Goal: Task Accomplishment & Management: Manage account settings

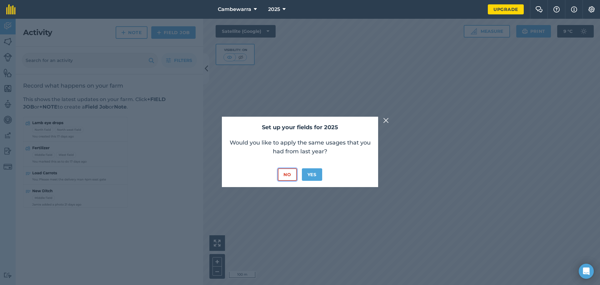
click at [291, 174] on button "No" at bounding box center [287, 174] width 19 height 12
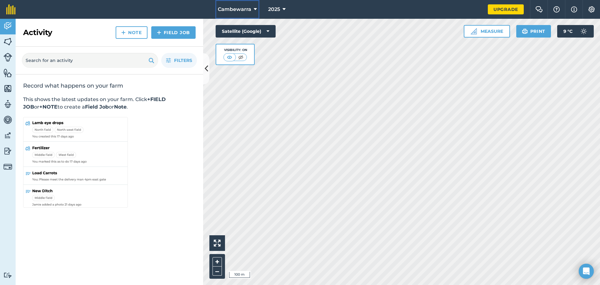
click at [241, 3] on button "Cambewarra" at bounding box center [237, 9] width 44 height 19
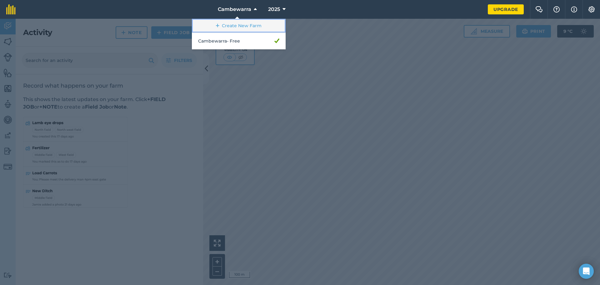
click at [228, 29] on link "Create New Farm" at bounding box center [239, 26] width 94 height 14
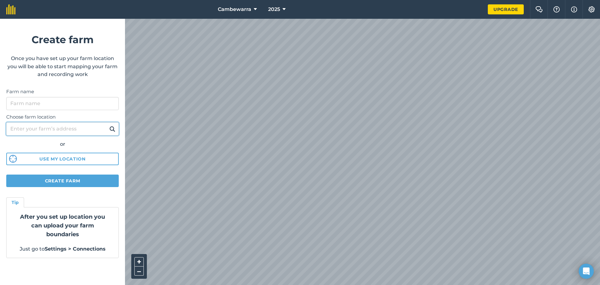
click at [48, 130] on input "Choose farm location" at bounding box center [62, 128] width 112 height 13
type input "lot 9 allendale rd Barossa gold fields"
click at [112, 129] on img at bounding box center [112, 128] width 6 height 7
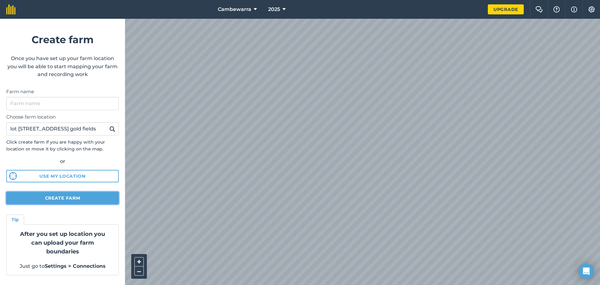
click at [80, 201] on button "Create farm" at bounding box center [62, 197] width 112 height 12
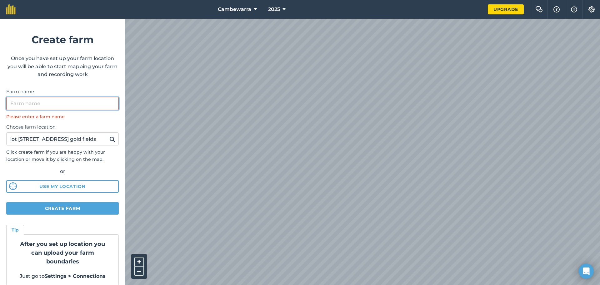
click at [78, 106] on input "Farm name" at bounding box center [62, 103] width 112 height 13
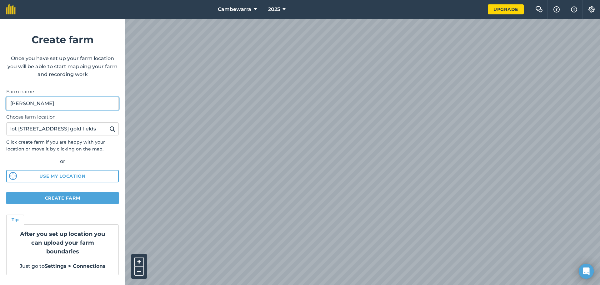
type input "Tybrynn Maes"
click at [69, 200] on button "Create farm" at bounding box center [62, 197] width 112 height 12
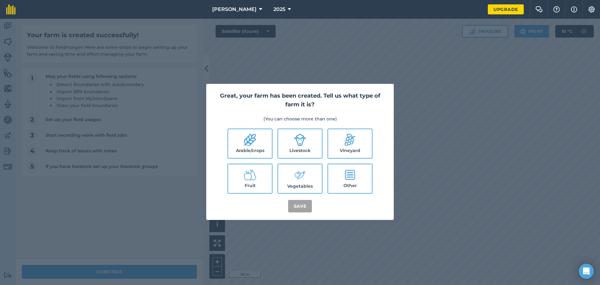
click at [299, 141] on icon at bounding box center [300, 139] width 12 height 12
checkbox input "true"
click at [302, 206] on button "Save" at bounding box center [300, 206] width 24 height 12
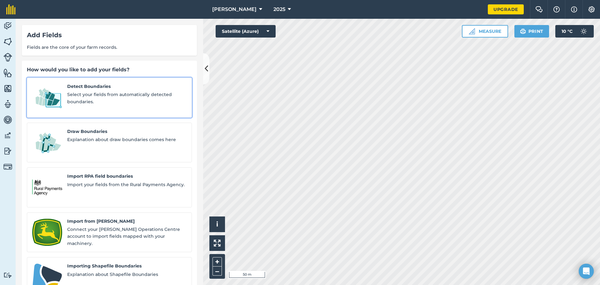
click at [117, 95] on span "Select your fields from automatically detected boundaries." at bounding box center [126, 98] width 119 height 14
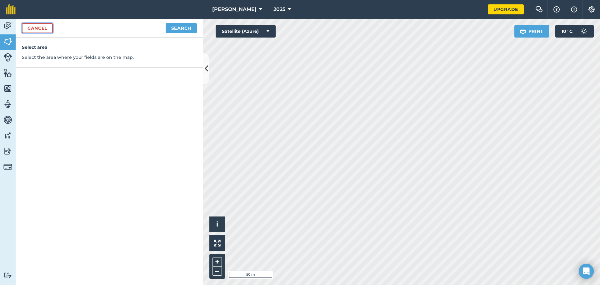
click at [45, 30] on link "Cancel" at bounding box center [37, 28] width 31 height 10
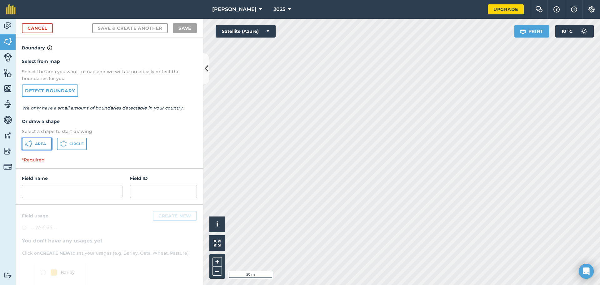
click at [45, 147] on button "Area" at bounding box center [37, 143] width 30 height 12
click at [208, 71] on button at bounding box center [206, 68] width 6 height 31
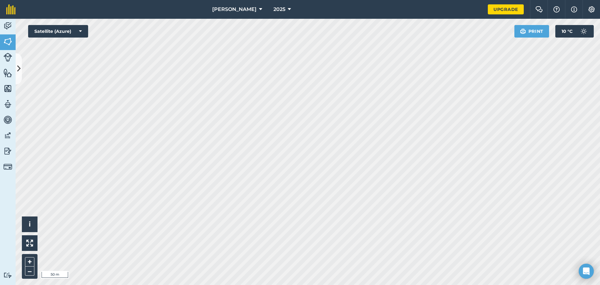
click at [307, 0] on html "Tybrynn Maes 2025 Upgrade Farm Chat Help Info Settings Map printing is not avai…" at bounding box center [300, 142] width 600 height 285
click at [18, 61] on button at bounding box center [19, 68] width 6 height 31
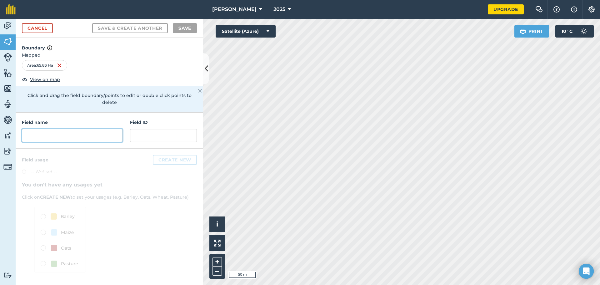
click at [86, 131] on input "text" at bounding box center [72, 135] width 101 height 13
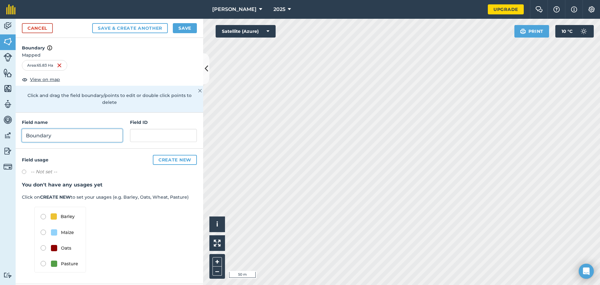
type input "Boundary"
click at [156, 129] on input "text" at bounding box center [163, 135] width 67 height 13
type input "1"
type input "00"
click at [63, 259] on img at bounding box center [60, 239] width 52 height 66
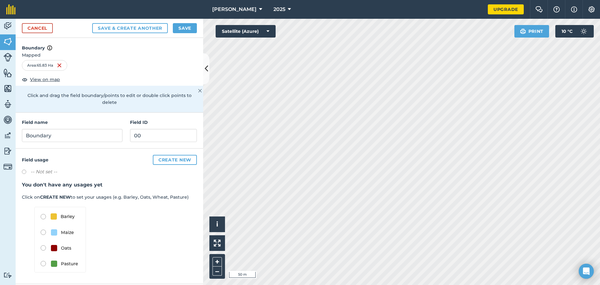
click at [68, 256] on img at bounding box center [60, 239] width 52 height 66
click at [43, 258] on img at bounding box center [60, 239] width 52 height 66
click at [173, 155] on button "Create new" at bounding box center [175, 160] width 44 height 10
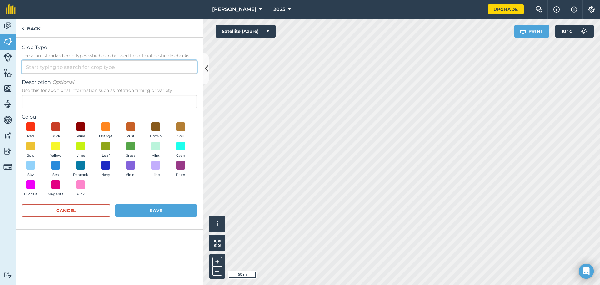
click at [73, 67] on input "Crop Type These are standard crop types which can be used for official pesticid…" at bounding box center [109, 66] width 175 height 13
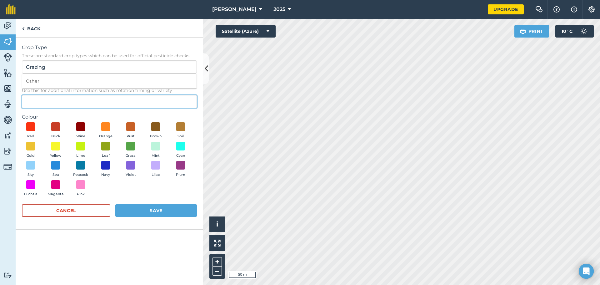
click at [81, 102] on input "Description Optional Use this for additional information such as rotation timin…" at bounding box center [109, 101] width 175 height 13
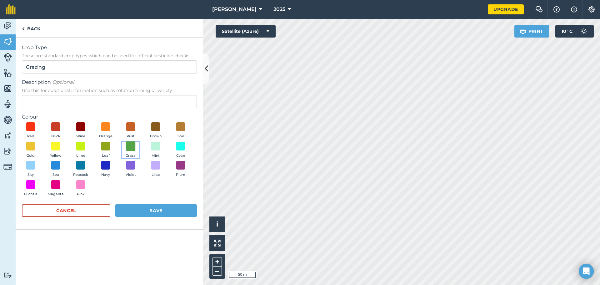
click at [126, 147] on span at bounding box center [131, 146] width 10 height 10
click at [141, 213] on button "Save" at bounding box center [156, 210] width 82 height 12
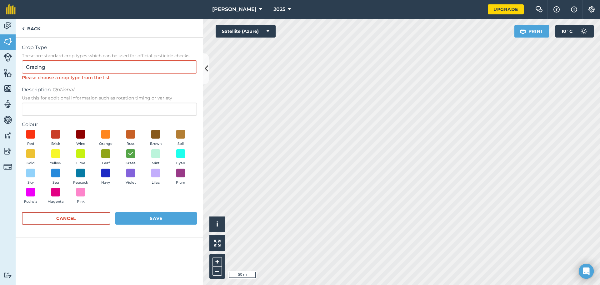
drag, startPoint x: 112, startPoint y: 61, endPoint x: 110, endPoint y: 65, distance: 3.8
click at [111, 62] on div "Crop Type These are standard crop types which can be used for official pesticid…" at bounding box center [109, 62] width 175 height 37
click at [110, 65] on input "Grazing" at bounding box center [109, 66] width 175 height 13
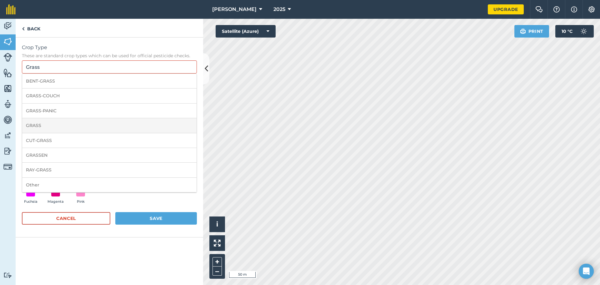
click at [116, 120] on li "GRASS" at bounding box center [109, 125] width 174 height 15
type input "GRASS"
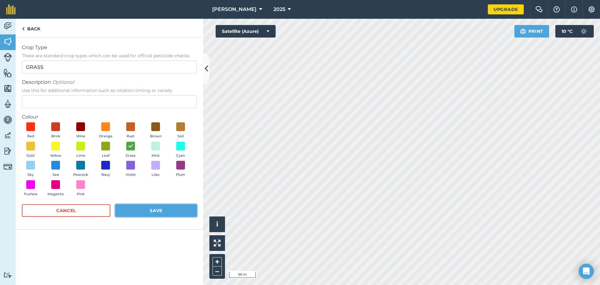
click at [142, 210] on button "Save" at bounding box center [156, 210] width 82 height 12
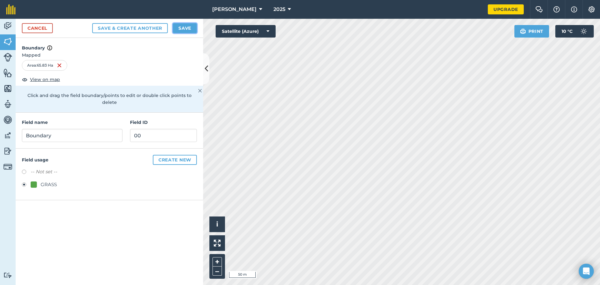
click at [186, 30] on button "Save" at bounding box center [185, 28] width 24 height 10
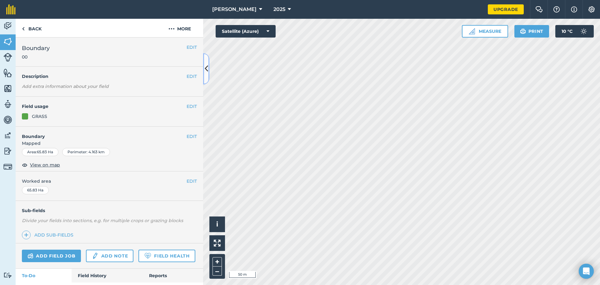
click at [208, 75] on button at bounding box center [206, 68] width 6 height 31
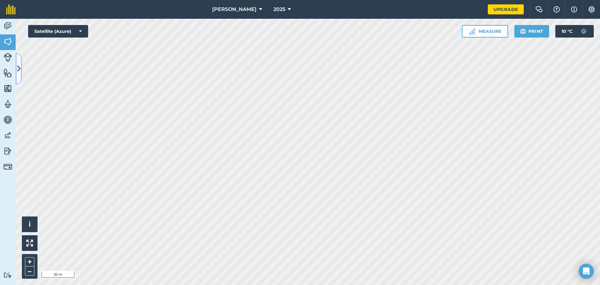
click at [19, 68] on icon at bounding box center [18, 68] width 3 height 11
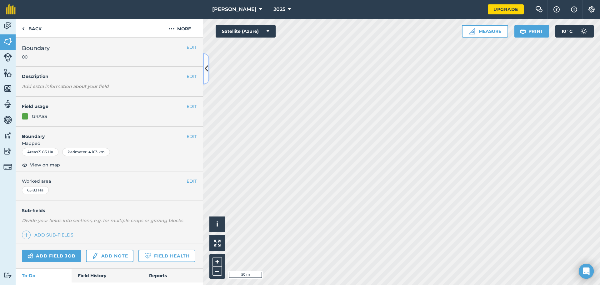
scroll to position [31, 0]
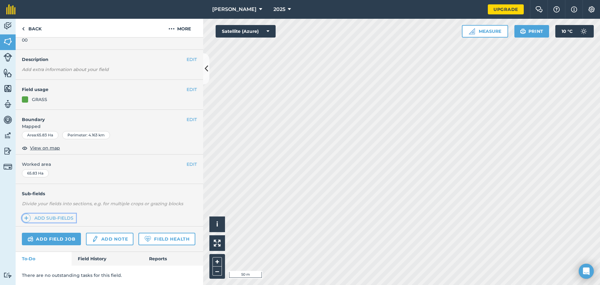
click at [65, 213] on link "Add sub-fields" at bounding box center [49, 217] width 54 height 9
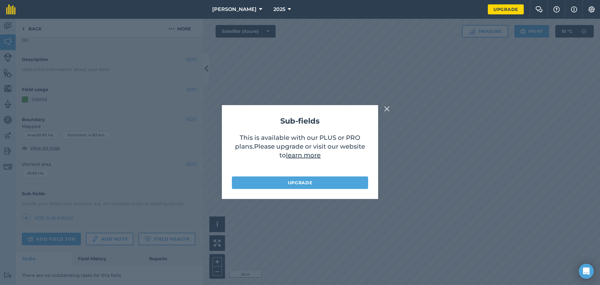
click at [389, 105] on img at bounding box center [387, 108] width 6 height 7
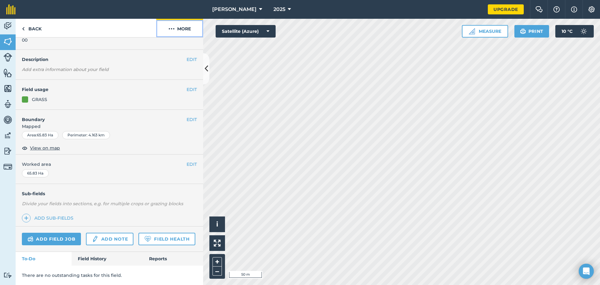
click at [174, 31] on img at bounding box center [171, 28] width 6 height 7
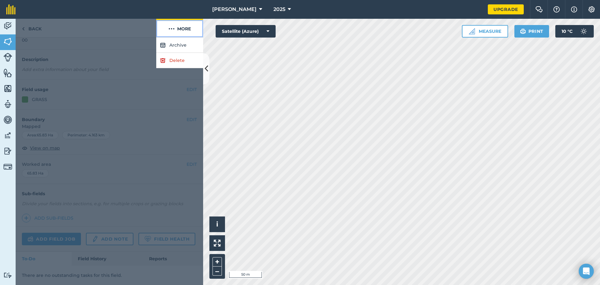
click at [177, 31] on button "More" at bounding box center [179, 28] width 47 height 18
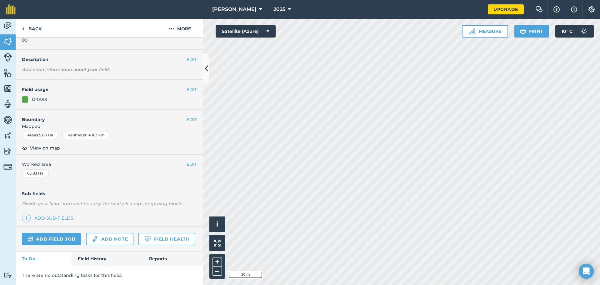
click at [41, 17] on nav "Tybrynn Maes 2025" at bounding box center [255, 9] width 466 height 19
click at [37, 23] on link "Back" at bounding box center [32, 28] width 32 height 18
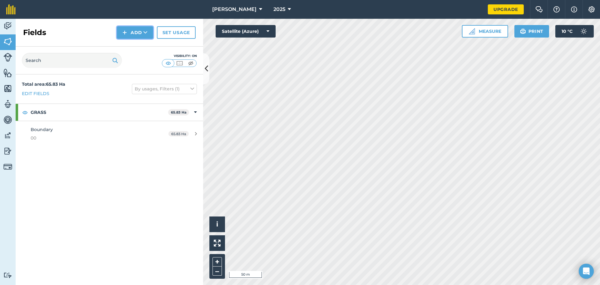
click at [143, 38] on button "Add" at bounding box center [135, 32] width 36 height 12
click at [139, 46] on link "Draw" at bounding box center [135, 47] width 34 height 14
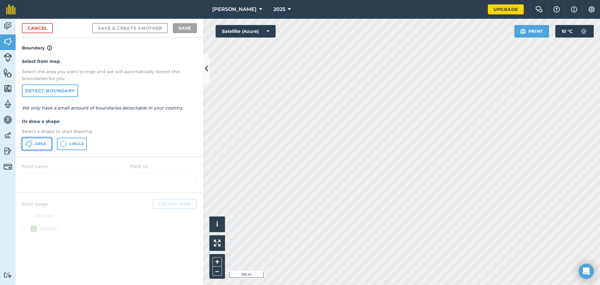
click at [38, 145] on span "Area" at bounding box center [40, 143] width 11 height 5
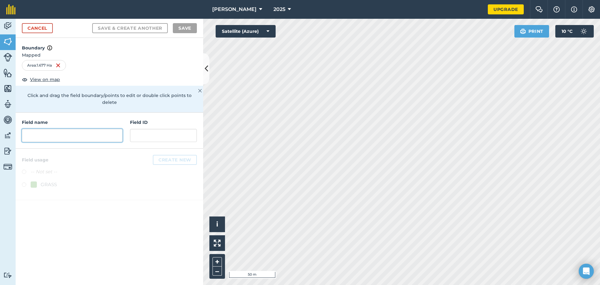
click at [60, 130] on input "text" at bounding box center [72, 135] width 101 height 13
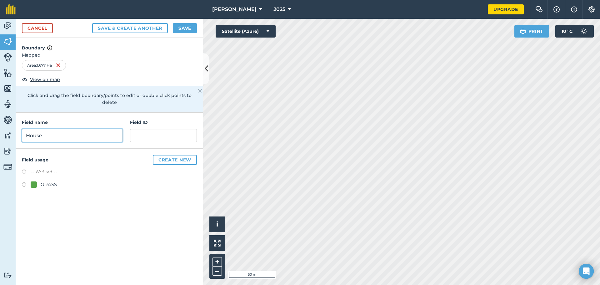
type input "House"
type input "01"
click at [171, 155] on button "Create new" at bounding box center [175, 160] width 44 height 10
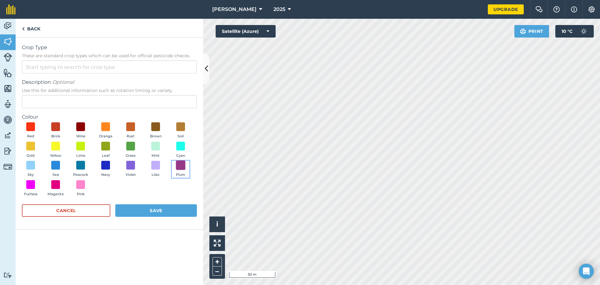
click at [177, 170] on span at bounding box center [181, 165] width 10 height 10
click at [92, 72] on input "Crop Type These are standard crop types which can be used for official pesticid…" at bounding box center [109, 66] width 175 height 13
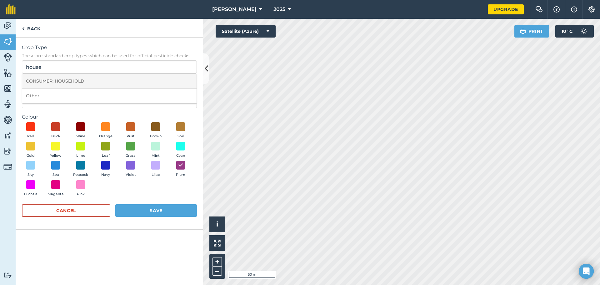
click at [89, 79] on li "CONSUMER: HOUSEHOLD" at bounding box center [109, 81] width 174 height 15
type input "CONSUMER: HOUSEHOLD"
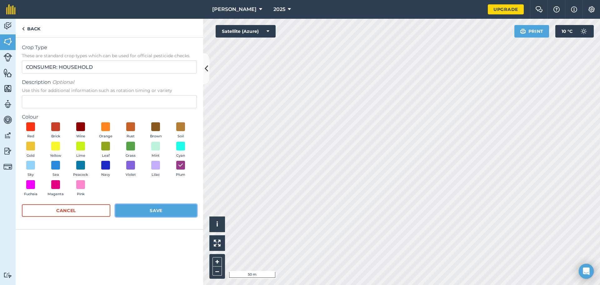
click at [160, 212] on button "Save" at bounding box center [156, 210] width 82 height 12
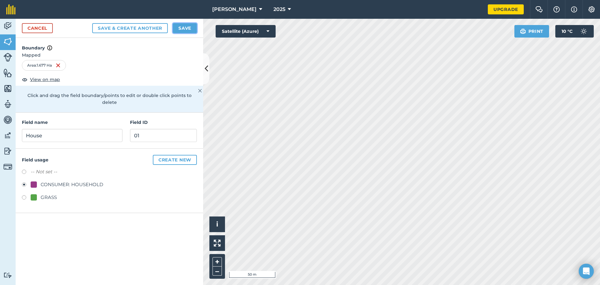
click at [183, 26] on button "Save" at bounding box center [185, 28] width 24 height 10
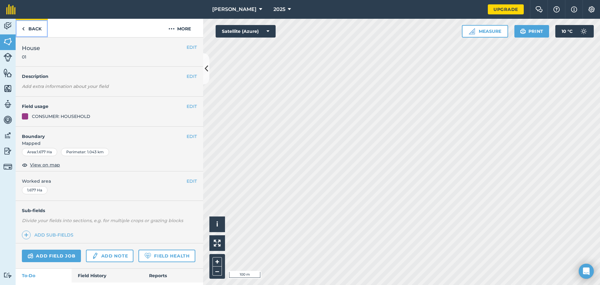
click at [40, 32] on link "Back" at bounding box center [32, 28] width 32 height 18
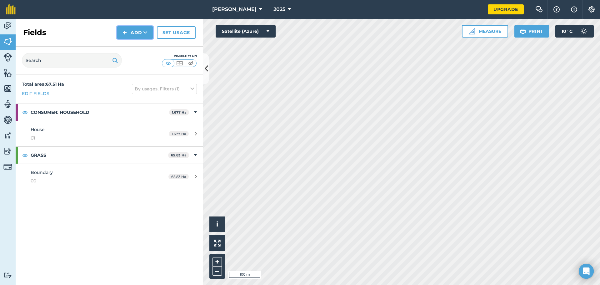
click at [147, 36] on button "Add" at bounding box center [135, 32] width 36 height 12
click at [148, 36] on button "Add Draw Import" at bounding box center [135, 32] width 36 height 12
click at [147, 37] on button "Add" at bounding box center [135, 32] width 36 height 12
click at [146, 46] on link "Draw" at bounding box center [135, 47] width 34 height 14
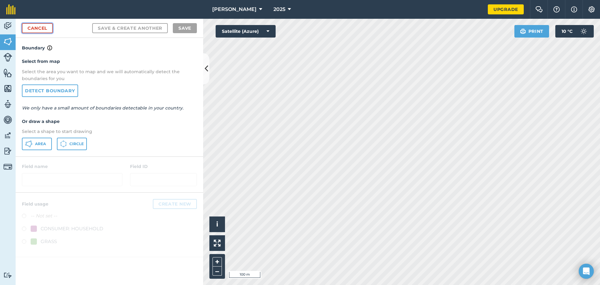
click at [52, 31] on link "Cancel" at bounding box center [37, 28] width 31 height 10
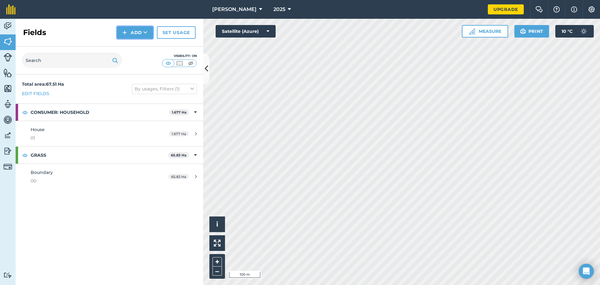
click at [135, 36] on button "Add" at bounding box center [135, 32] width 36 height 12
click at [122, 46] on link "Draw" at bounding box center [135, 47] width 34 height 14
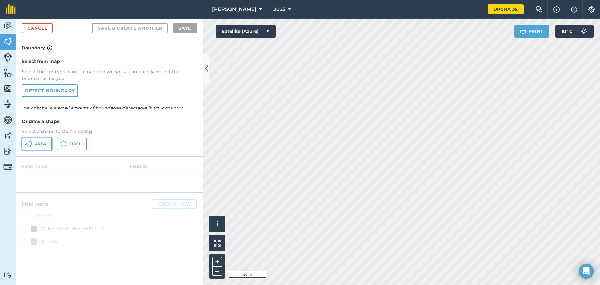
click at [44, 139] on button "Area" at bounding box center [37, 143] width 30 height 12
click at [252, 37] on div "Click to start drawing i © 2025 TomTom, Microsoft 50 m + – Satellite (Azure) Pr…" at bounding box center [401, 152] width 397 height 266
click at [285, 107] on div "Click to start drawing i © 2025 TomTom, Microsoft 50 m + – Satellite (Azure) Pr…" at bounding box center [401, 152] width 397 height 266
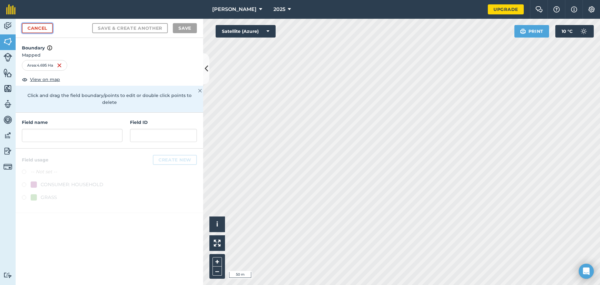
click at [35, 26] on link "Cancel" at bounding box center [37, 28] width 31 height 10
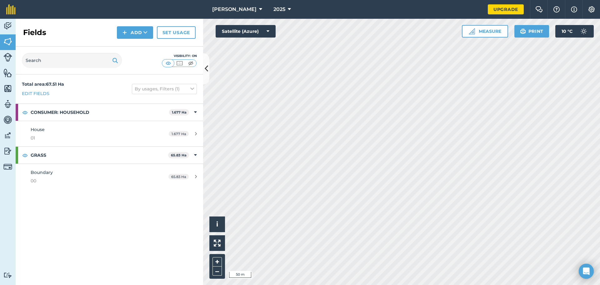
click at [143, 39] on div "Fields Add Set usage" at bounding box center [109, 33] width 187 height 28
click at [144, 32] on icon at bounding box center [145, 32] width 4 height 6
click at [144, 43] on link "Draw" at bounding box center [135, 47] width 34 height 14
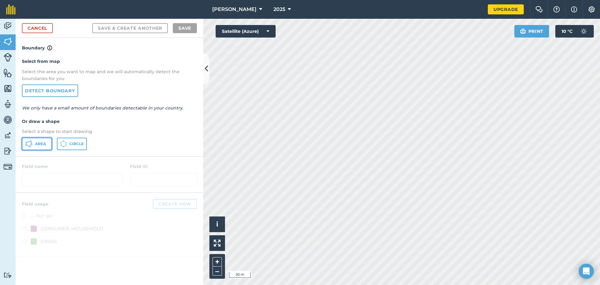
click at [45, 139] on button "Area" at bounding box center [37, 143] width 30 height 12
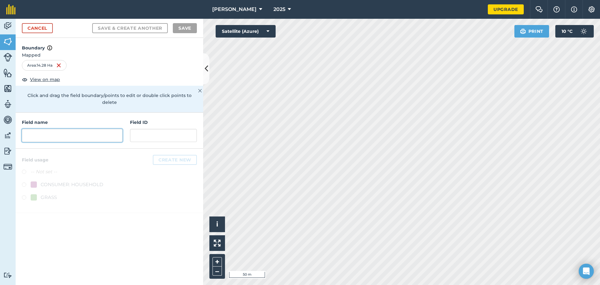
click at [85, 129] on input "text" at bounding box center [72, 135] width 101 height 13
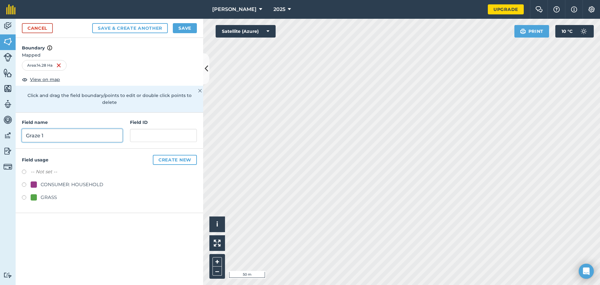
type input "Graze 1"
type input "O"
type input "Huds"
type input "02"
click at [165, 156] on button "Create new" at bounding box center [175, 160] width 44 height 10
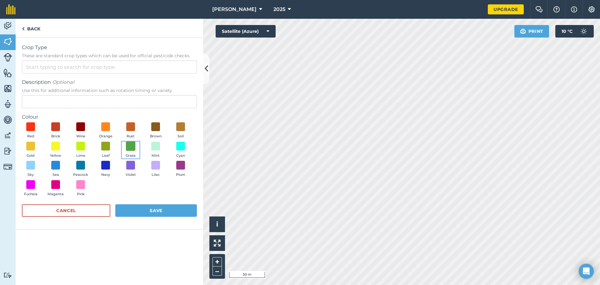
click at [133, 148] on span at bounding box center [131, 146] width 10 height 10
click at [97, 69] on input "Crop Type These are standard crop types which can be used for official pesticid…" at bounding box center [109, 66] width 175 height 13
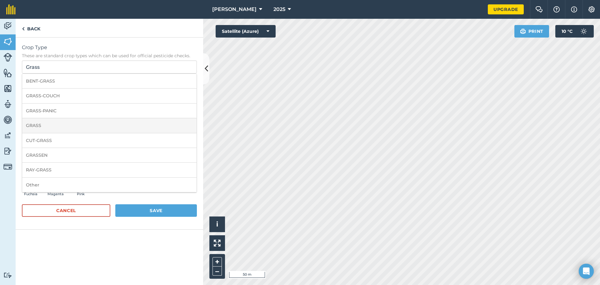
click at [61, 120] on li "GRASS" at bounding box center [109, 125] width 174 height 15
type input "GRASS"
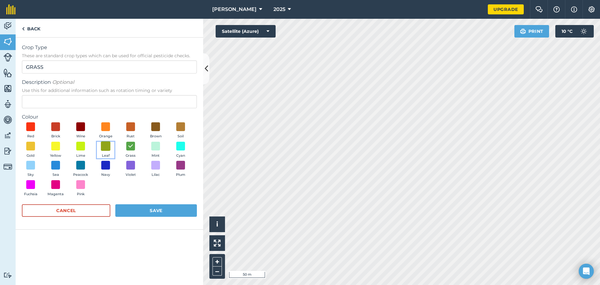
click at [101, 144] on span at bounding box center [106, 146] width 10 height 10
click at [150, 214] on button "Save" at bounding box center [156, 210] width 82 height 12
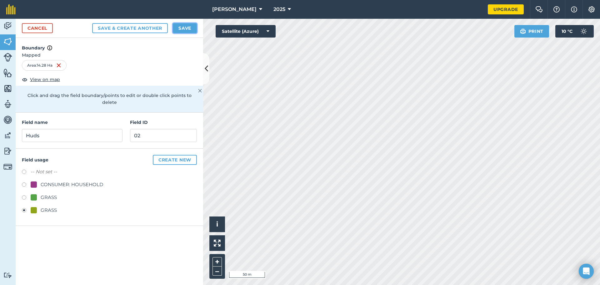
click at [177, 29] on button "Save" at bounding box center [185, 28] width 24 height 10
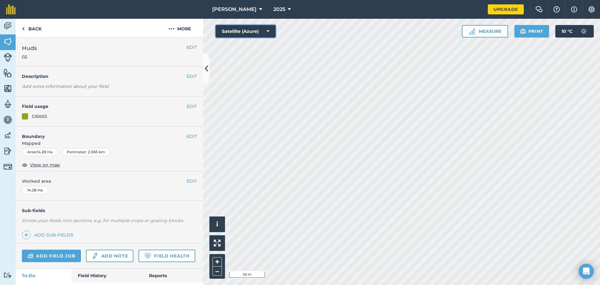
click at [271, 30] on button "Satellite (Azure)" at bounding box center [246, 31] width 60 height 12
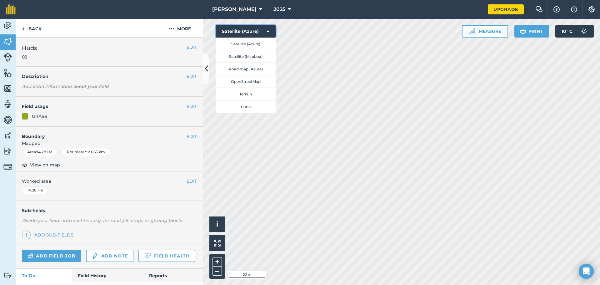
click at [271, 30] on button "Satellite (Azure)" at bounding box center [246, 31] width 60 height 12
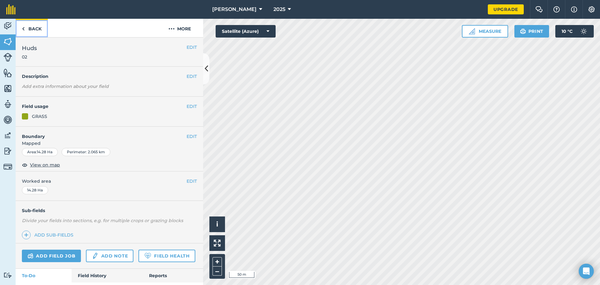
click at [39, 31] on link "Back" at bounding box center [32, 28] width 32 height 18
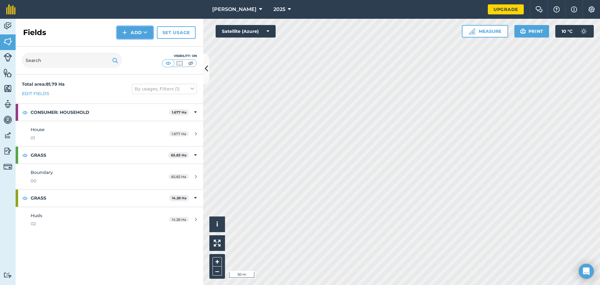
click at [150, 35] on button "Add" at bounding box center [135, 32] width 36 height 12
click at [136, 50] on link "Draw" at bounding box center [135, 47] width 34 height 14
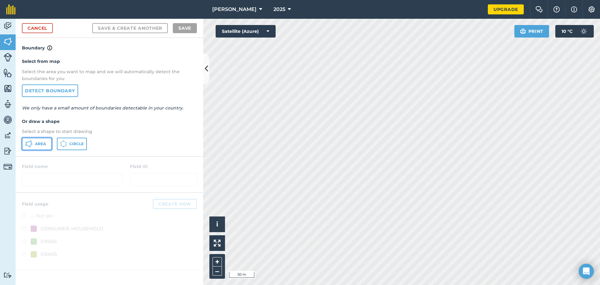
click at [50, 144] on button "Area" at bounding box center [37, 143] width 30 height 12
click at [302, 0] on html "Tybrynn Maes 2025 Upgrade Farm Chat Help Info Settings Map printing is not avai…" at bounding box center [300, 142] width 600 height 285
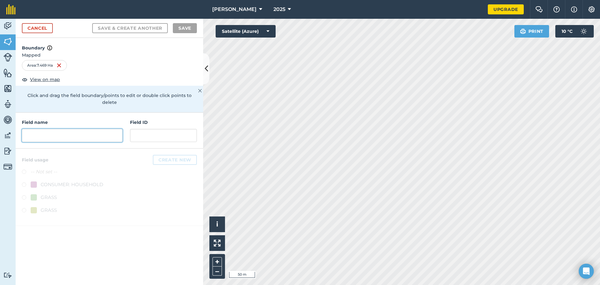
click at [106, 129] on input "text" at bounding box center [72, 135] width 101 height 13
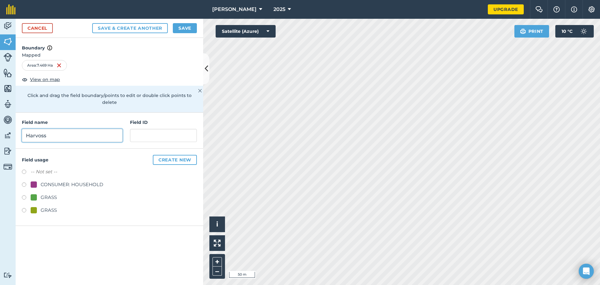
type input "Harvoss"
type input "03"
click at [166, 155] on button "Create new" at bounding box center [175, 160] width 44 height 10
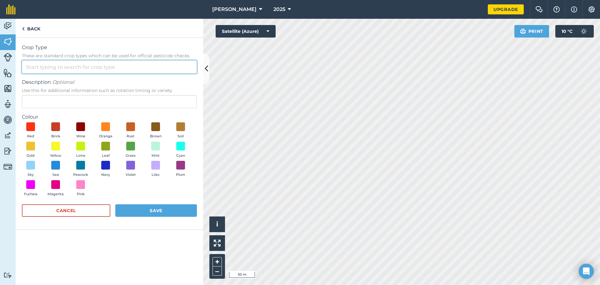
click at [46, 69] on input "Crop Type These are standard crop types which can be used for official pesticid…" at bounding box center [109, 66] width 175 height 13
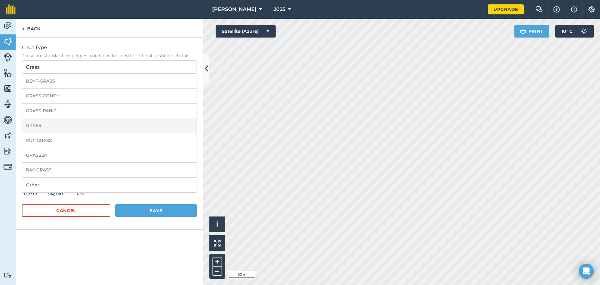
click at [46, 122] on li "GRASS" at bounding box center [109, 125] width 174 height 15
type input "GRASS"
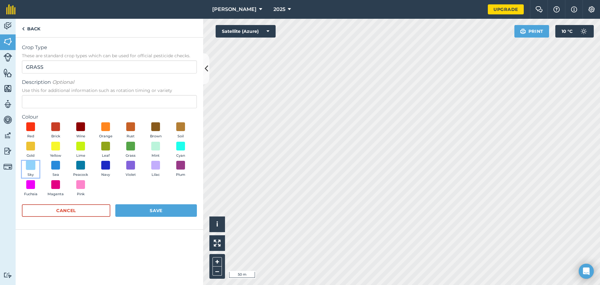
click at [29, 166] on span at bounding box center [31, 165] width 10 height 10
click at [136, 216] on button "Save" at bounding box center [156, 210] width 82 height 12
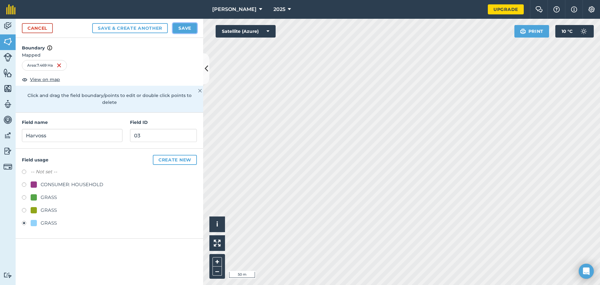
click at [179, 27] on button "Save" at bounding box center [185, 28] width 24 height 10
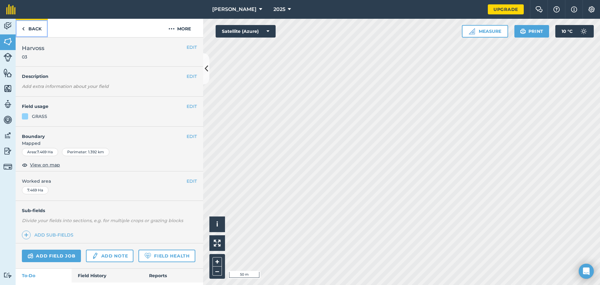
click at [37, 31] on link "Back" at bounding box center [32, 28] width 32 height 18
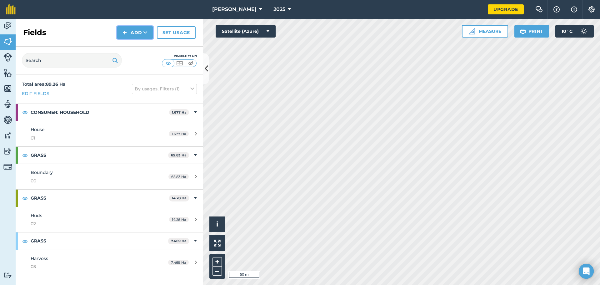
click at [143, 31] on button "Add" at bounding box center [135, 32] width 36 height 12
click at [145, 49] on link "Draw" at bounding box center [135, 47] width 34 height 14
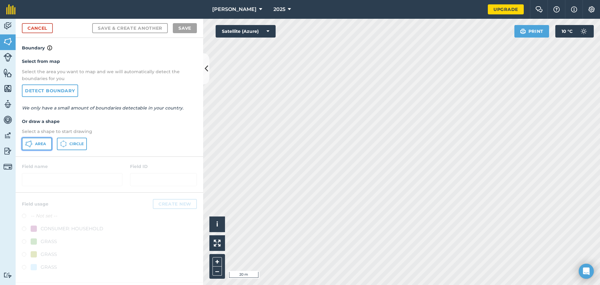
click at [38, 144] on span "Area" at bounding box center [40, 143] width 11 height 5
click at [405, 0] on html "Tybrynn Maes 2025 Upgrade Farm Chat Help Info Settings Map printing is not avai…" at bounding box center [300, 142] width 600 height 285
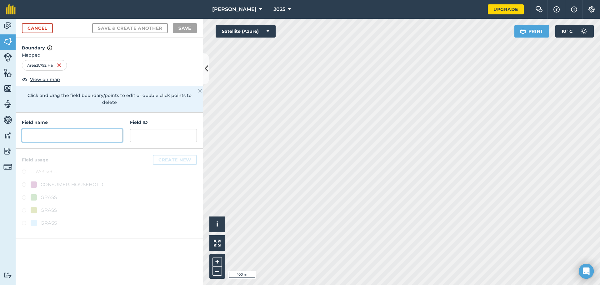
click at [57, 129] on input "text" at bounding box center [72, 135] width 101 height 13
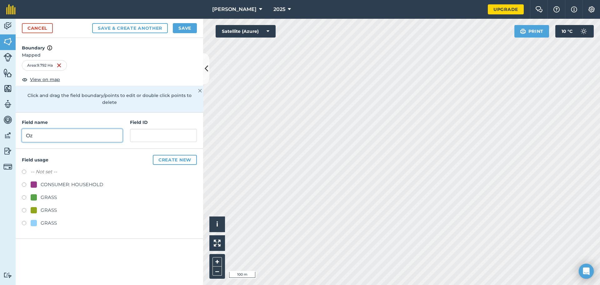
type input "Oz"
type input "04"
click at [163, 156] on button "Create new" at bounding box center [175, 160] width 44 height 10
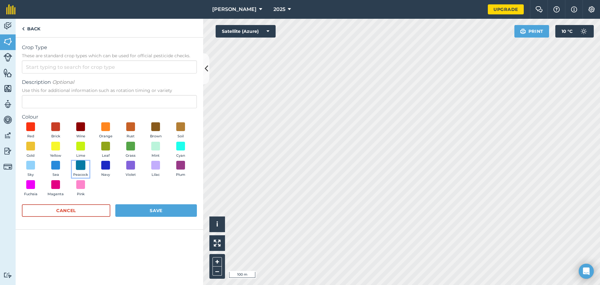
click at [83, 167] on span at bounding box center [81, 165] width 10 height 10
click at [76, 68] on input "Crop Type These are standard crop types which can be used for official pesticid…" at bounding box center [109, 66] width 175 height 13
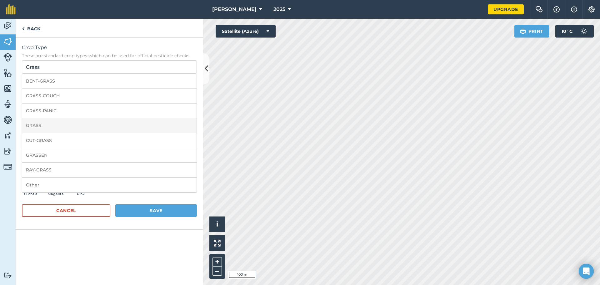
click at [70, 130] on li "GRASS" at bounding box center [109, 125] width 174 height 15
type input "GRASS"
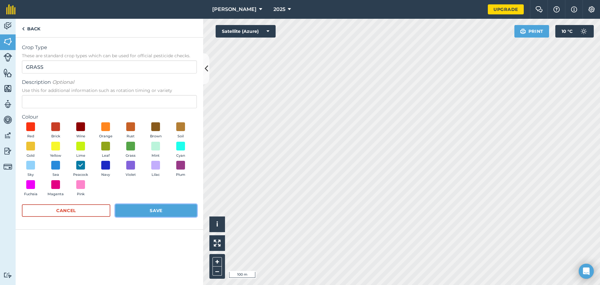
click at [119, 207] on button "Save" at bounding box center [156, 210] width 82 height 12
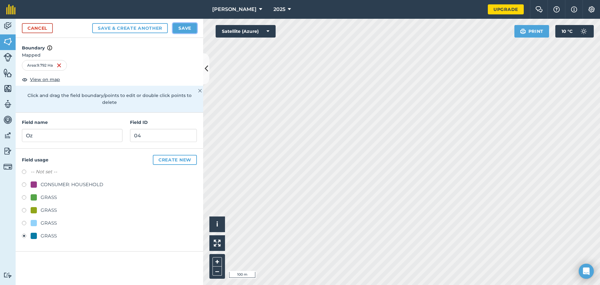
click at [186, 28] on button "Save" at bounding box center [185, 28] width 24 height 10
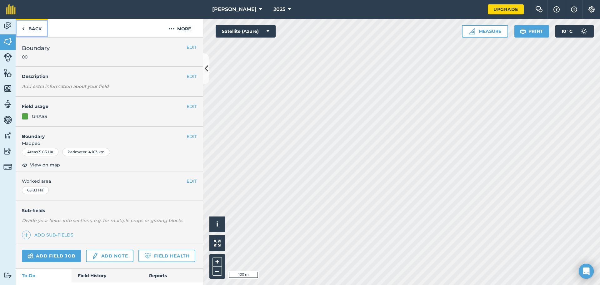
click at [35, 31] on link "Back" at bounding box center [32, 28] width 32 height 18
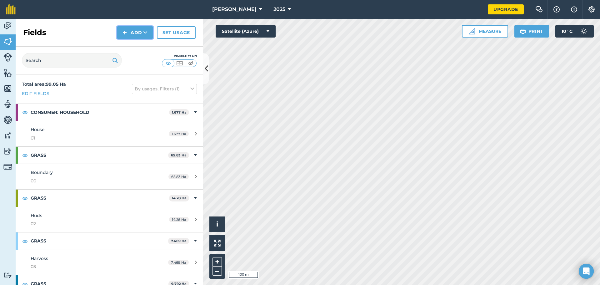
click at [149, 33] on button "Add" at bounding box center [135, 32] width 36 height 12
click at [139, 46] on link "Draw" at bounding box center [135, 47] width 34 height 14
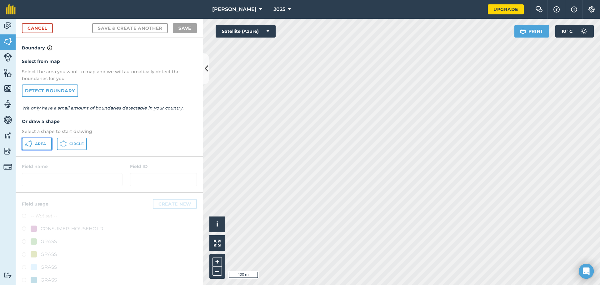
click at [41, 145] on span "Area" at bounding box center [40, 143] width 11 height 5
click at [315, 0] on html "Tybrynn Maes 2025 Upgrade Farm Chat Help Info Settings Map printing is not avai…" at bounding box center [300, 142] width 600 height 285
click at [392, 0] on html "Tybrynn Maes 2025 Upgrade Farm Chat Help Info Settings Map printing is not avai…" at bounding box center [300, 142] width 600 height 285
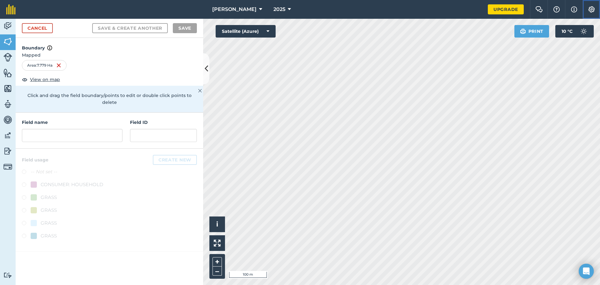
click at [588, 12] on img at bounding box center [591, 9] width 7 height 6
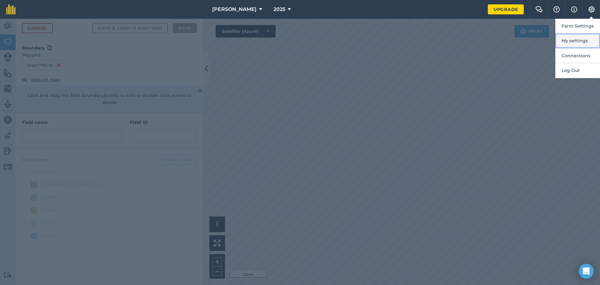
click at [572, 42] on button "My settings" at bounding box center [577, 40] width 45 height 15
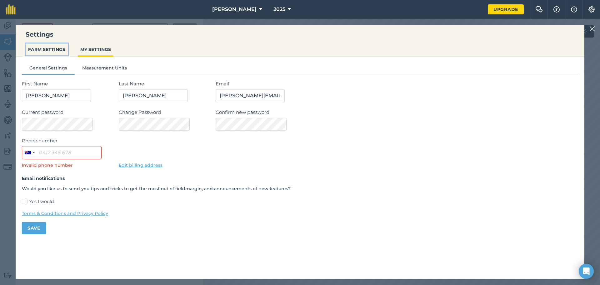
click at [50, 45] on button "FARM SETTINGS" at bounding box center [47, 49] width 42 height 12
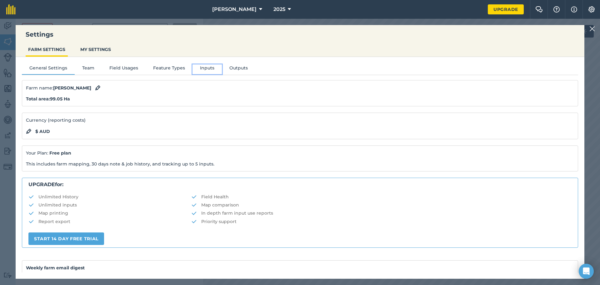
click at [200, 72] on button "Inputs" at bounding box center [206, 68] width 29 height 9
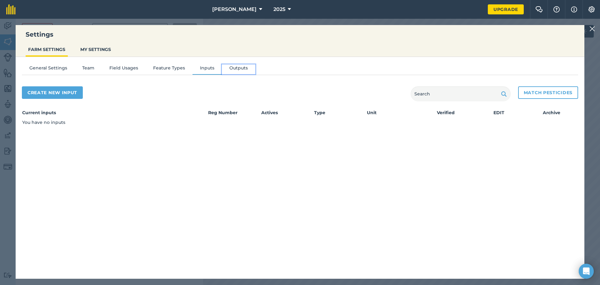
drag, startPoint x: 223, startPoint y: 68, endPoint x: 229, endPoint y: 67, distance: 5.7
click at [227, 67] on button "Outputs" at bounding box center [238, 68] width 33 height 9
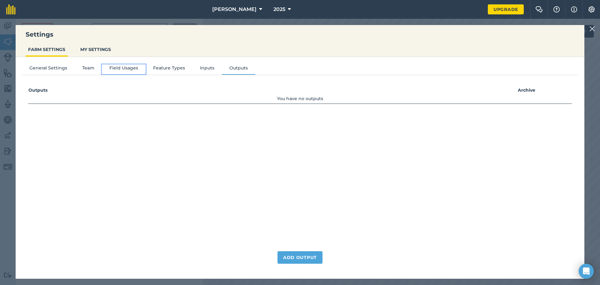
click at [128, 72] on button "Field Usages" at bounding box center [124, 68] width 44 height 9
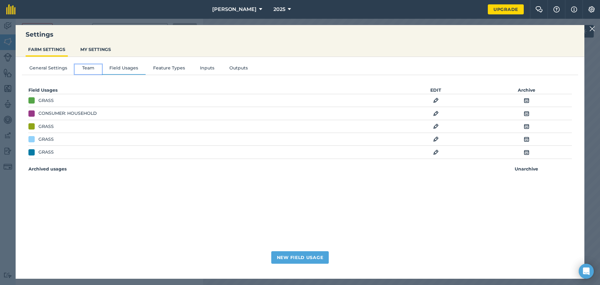
click at [83, 68] on button "Team" at bounding box center [88, 68] width 27 height 9
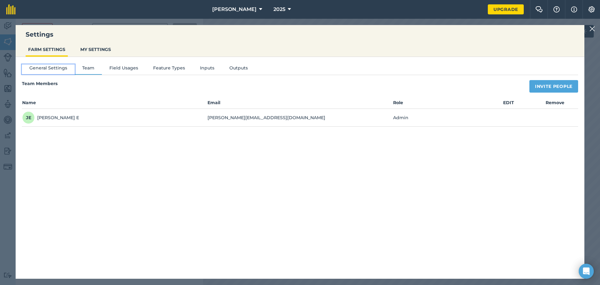
click at [58, 68] on button "General Settings" at bounding box center [48, 68] width 53 height 9
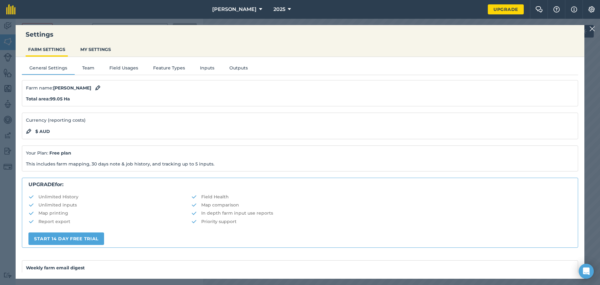
click at [593, 31] on img at bounding box center [592, 28] width 6 height 7
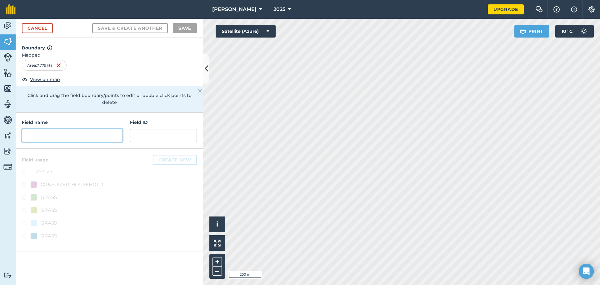
click at [93, 129] on input "text" at bounding box center [72, 135] width 101 height 13
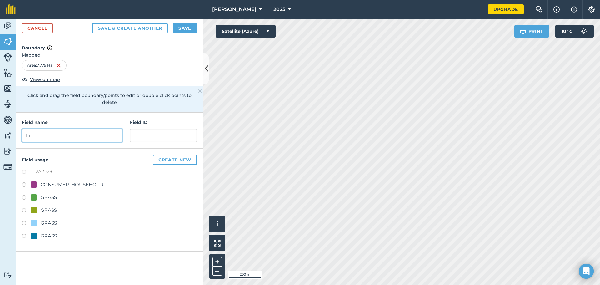
type input "Lil"
type input "05"
click at [191, 155] on button "Create new" at bounding box center [175, 160] width 44 height 10
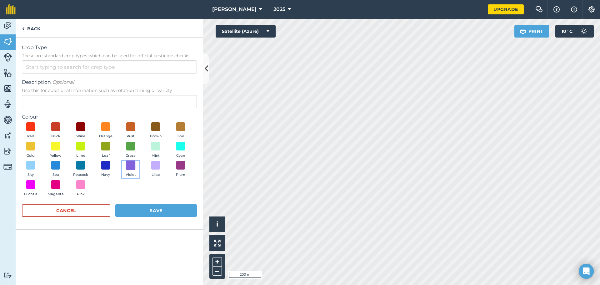
click at [129, 166] on span at bounding box center [131, 165] width 10 height 10
click at [133, 210] on button "Save" at bounding box center [156, 210] width 82 height 12
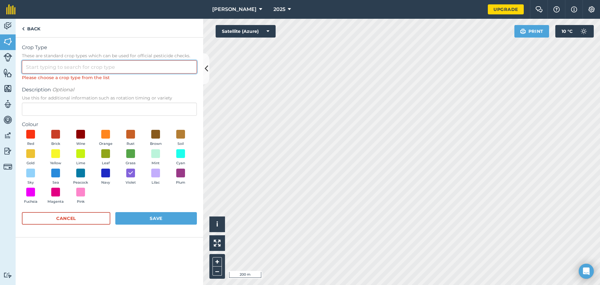
click at [102, 70] on input "Crop Type These are standard crop types which can be used for official pesticid…" at bounding box center [109, 66] width 175 height 13
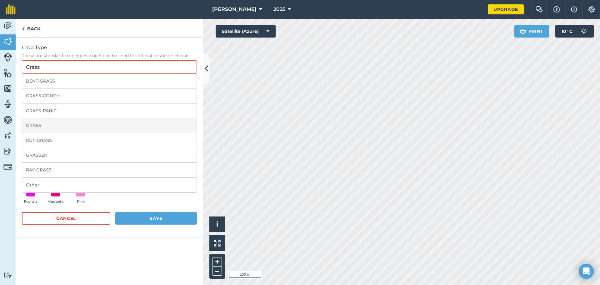
click at [88, 125] on li "GRASS" at bounding box center [109, 125] width 174 height 15
type input "GRASS"
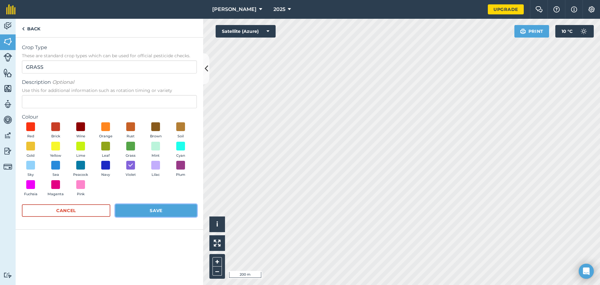
click at [147, 209] on button "Save" at bounding box center [156, 210] width 82 height 12
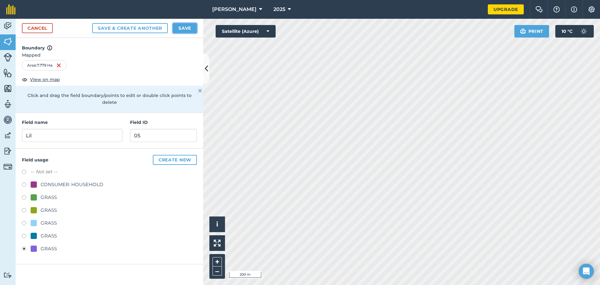
click at [189, 30] on button "Save" at bounding box center [185, 28] width 24 height 10
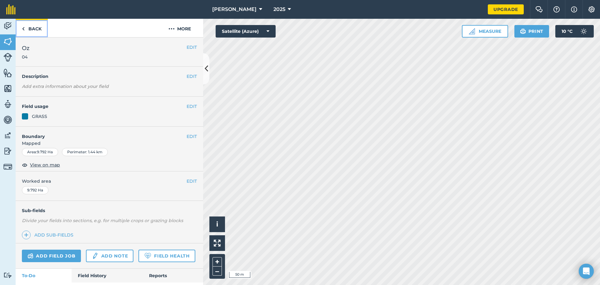
drag, startPoint x: 33, startPoint y: 28, endPoint x: 36, endPoint y: 31, distance: 4.0
click at [33, 28] on link "Back" at bounding box center [32, 28] width 32 height 18
click at [29, 30] on link "Back" at bounding box center [32, 28] width 32 height 18
click at [186, 138] on button "EDIT" at bounding box center [191, 136] width 10 height 7
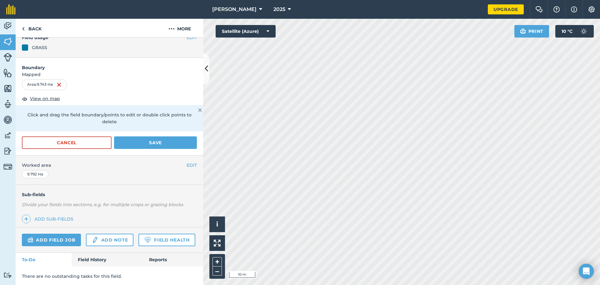
scroll to position [87, 0]
click at [161, 135] on button "Save" at bounding box center [155, 141] width 83 height 12
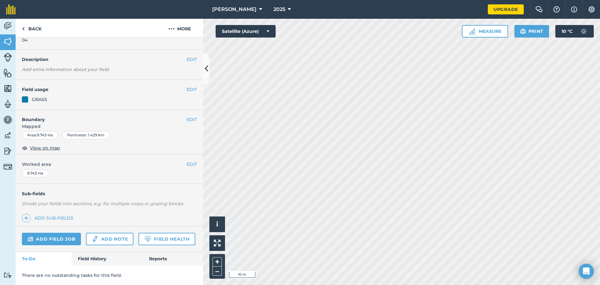
scroll to position [34, 0]
click at [30, 31] on link "Back" at bounding box center [32, 28] width 32 height 18
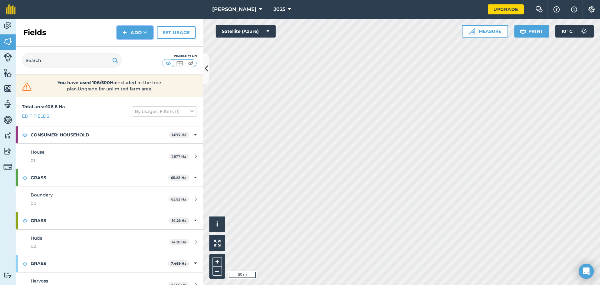
click at [142, 33] on button "Add" at bounding box center [135, 32] width 36 height 12
click at [130, 49] on link "Draw" at bounding box center [135, 47] width 34 height 14
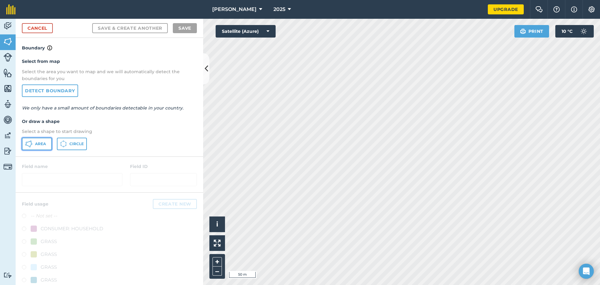
click at [50, 146] on button "Area" at bounding box center [37, 143] width 30 height 12
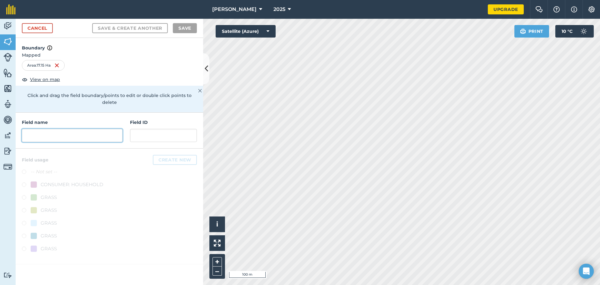
click at [102, 129] on input "text" at bounding box center [72, 135] width 101 height 13
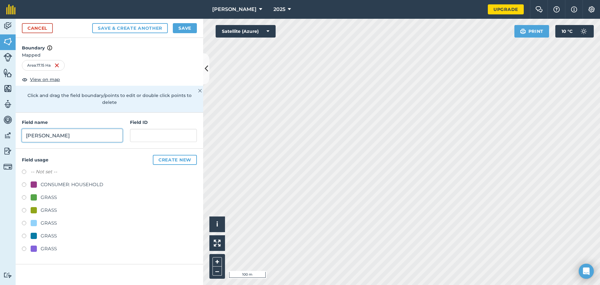
type input "Layton"
type input "Clayton"
type input "06"
click at [163, 155] on button "Create new" at bounding box center [175, 160] width 44 height 10
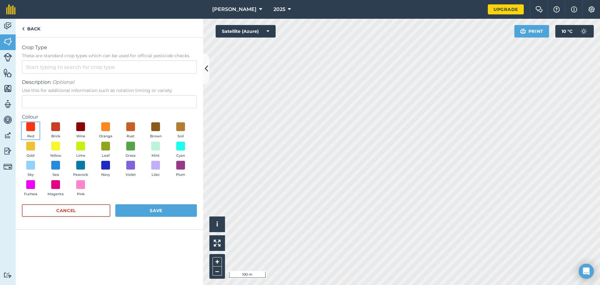
click at [36, 129] on button "Red" at bounding box center [30, 130] width 17 height 17
click at [57, 124] on span at bounding box center [56, 127] width 10 height 10
click at [132, 209] on button "Save" at bounding box center [156, 210] width 82 height 12
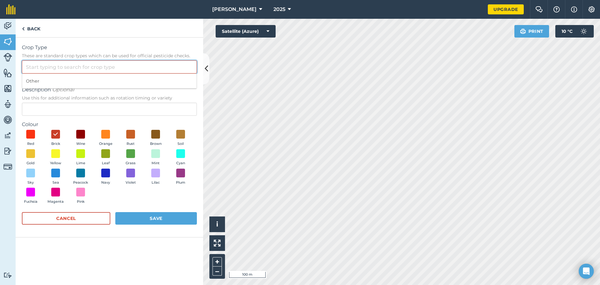
click at [95, 62] on input "Crop Type These are standard crop types which can be used for official pesticid…" at bounding box center [109, 66] width 175 height 13
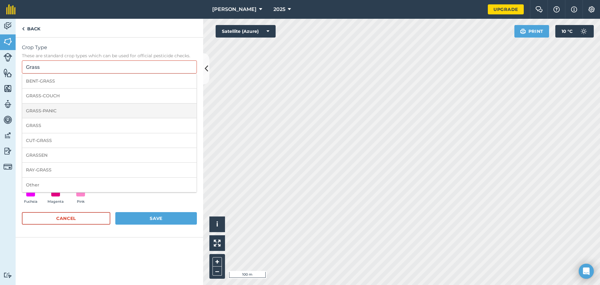
click at [61, 117] on li "GRASS-PANIC" at bounding box center [109, 110] width 174 height 15
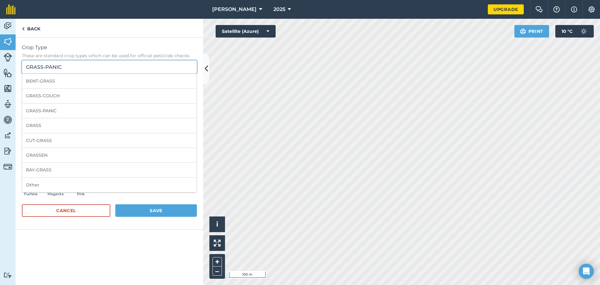
drag, startPoint x: 67, startPoint y: 67, endPoint x: 43, endPoint y: 67, distance: 23.1
click at [43, 67] on input "GRASS-PANIC" at bounding box center [109, 66] width 175 height 13
click at [44, 126] on li "GRASS" at bounding box center [109, 125] width 174 height 15
type input "GRASS"
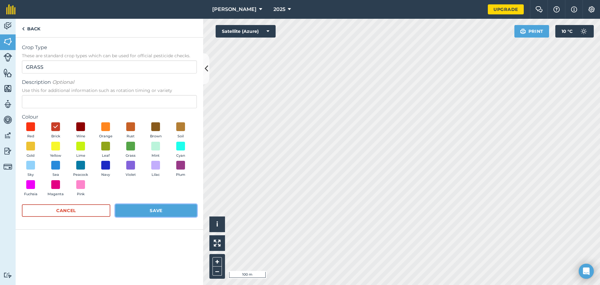
click at [137, 210] on button "Save" at bounding box center [156, 210] width 82 height 12
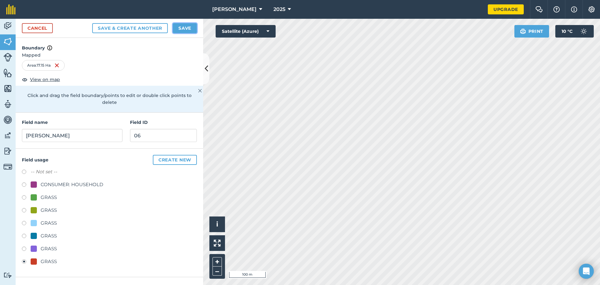
click at [194, 29] on button "Save" at bounding box center [185, 28] width 24 height 10
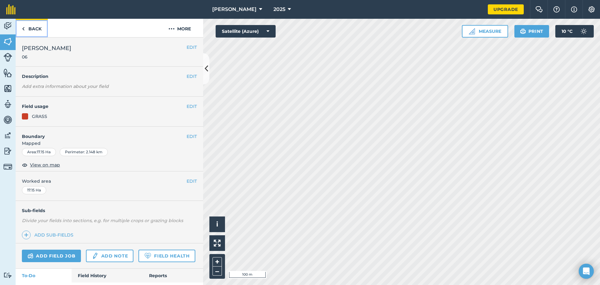
click at [39, 29] on link "Back" at bounding box center [32, 28] width 32 height 18
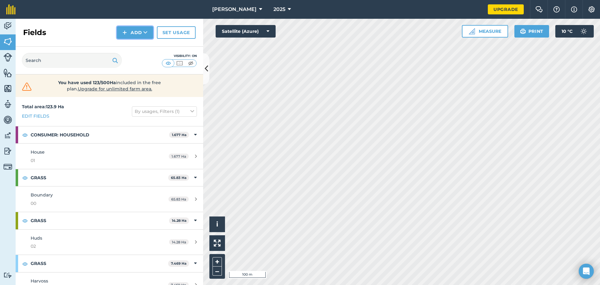
click at [142, 33] on button "Add" at bounding box center [135, 32] width 36 height 12
click at [144, 46] on link "Draw" at bounding box center [135, 47] width 34 height 14
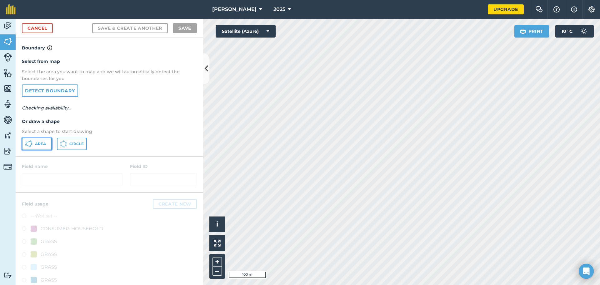
click at [38, 142] on span "Area" at bounding box center [40, 143] width 11 height 5
click at [37, 27] on link "Cancel" at bounding box center [37, 28] width 31 height 10
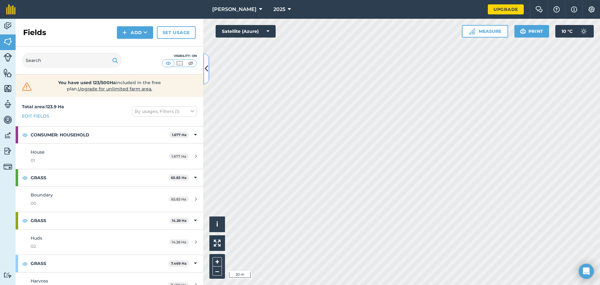
click at [206, 70] on icon at bounding box center [206, 68] width 3 height 11
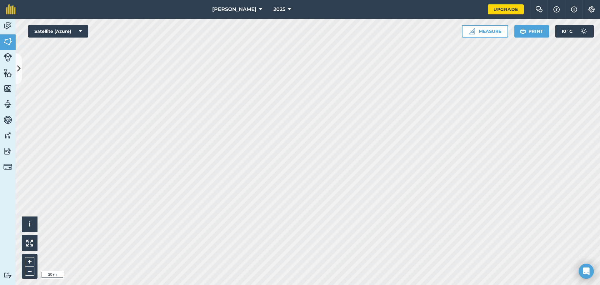
click at [143, 0] on html "Tybrynn Maes 2025 Upgrade Farm Chat Help Info Settings Map printing is not avai…" at bounding box center [300, 142] width 600 height 285
click at [15, 69] on link "Features" at bounding box center [8, 74] width 16 height 16
click at [13, 47] on link "Fields" at bounding box center [8, 42] width 16 height 16
click at [19, 63] on icon at bounding box center [18, 68] width 3 height 11
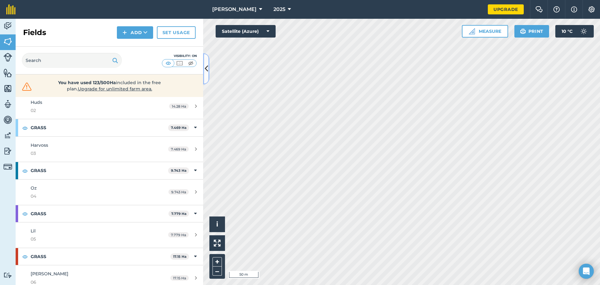
scroll to position [141, 0]
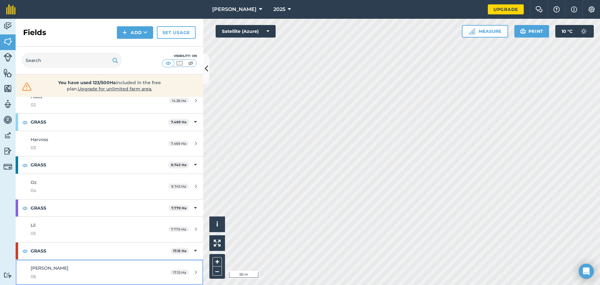
click at [81, 273] on span "06" at bounding box center [89, 276] width 117 height 7
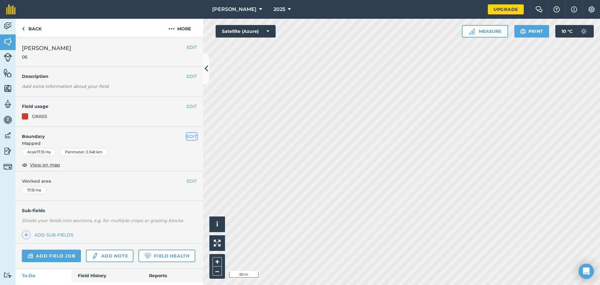
click at [186, 134] on button "EDIT" at bounding box center [191, 136] width 10 height 7
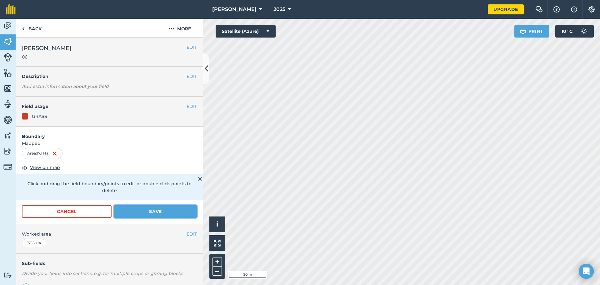
click at [160, 210] on button "Save" at bounding box center [155, 211] width 83 height 12
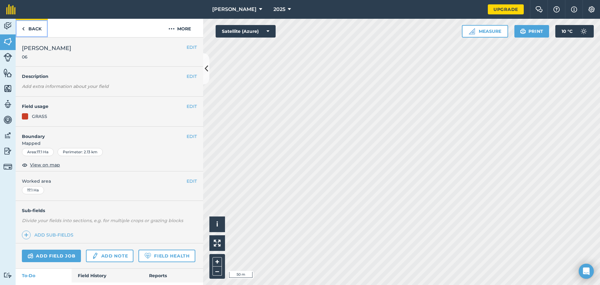
click at [33, 31] on link "Back" at bounding box center [32, 28] width 32 height 18
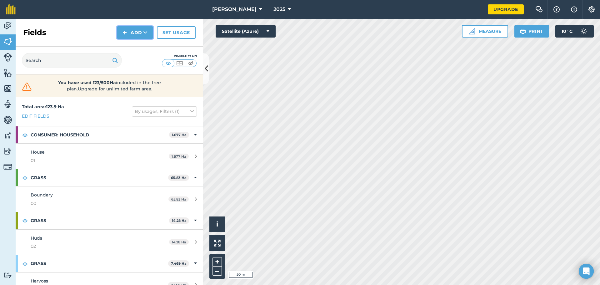
click at [121, 29] on button "Add" at bounding box center [135, 32] width 36 height 12
click at [124, 44] on link "Draw" at bounding box center [135, 47] width 34 height 14
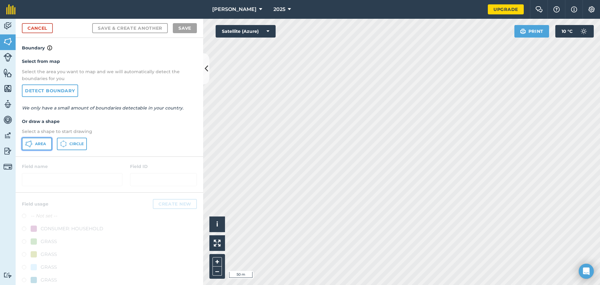
click at [45, 144] on span "Area" at bounding box center [40, 143] width 11 height 5
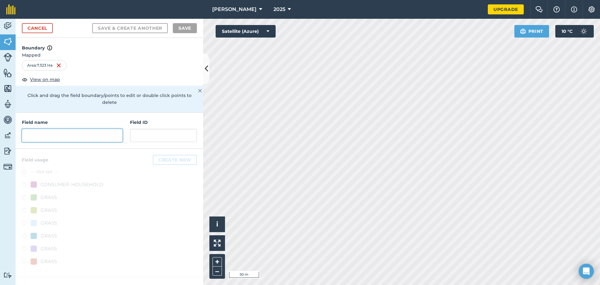
click at [98, 129] on input "text" at bounding box center [72, 135] width 101 height 13
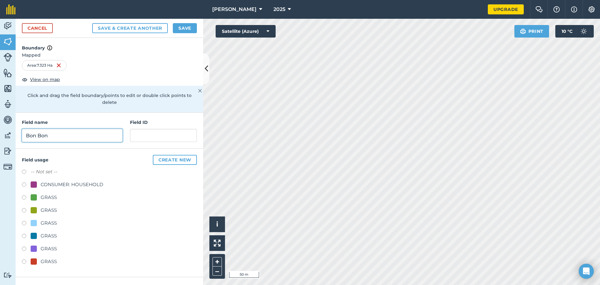
type input "Bon Bon"
type input "07"
click at [175, 155] on button "Create new" at bounding box center [175, 160] width 44 height 10
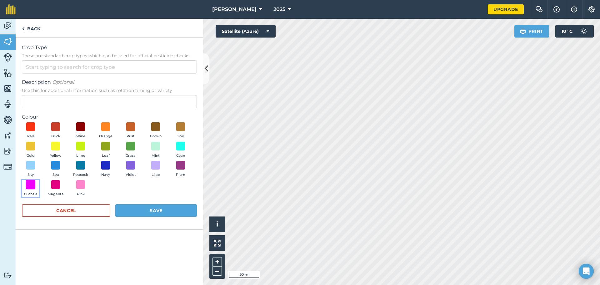
click at [29, 185] on span at bounding box center [31, 184] width 10 height 10
click at [161, 214] on button "Save" at bounding box center [156, 210] width 82 height 12
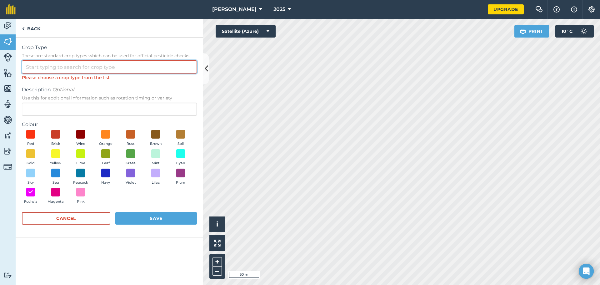
click at [138, 70] on input "Crop Type These are standard crop types which can be used for official pesticid…" at bounding box center [109, 66] width 175 height 13
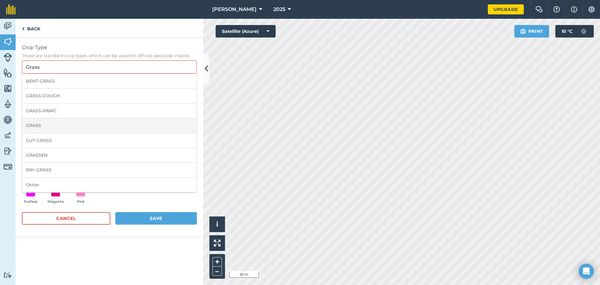
click at [65, 127] on li "GRASS" at bounding box center [109, 125] width 174 height 15
type input "GRASS"
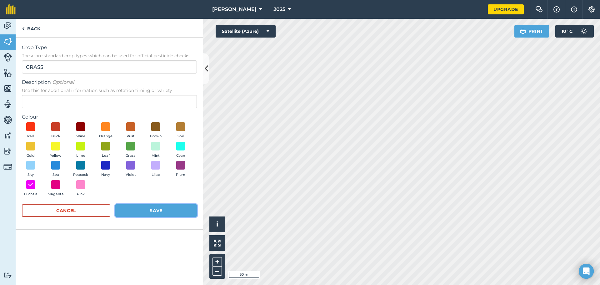
click at [141, 209] on button "Save" at bounding box center [156, 210] width 82 height 12
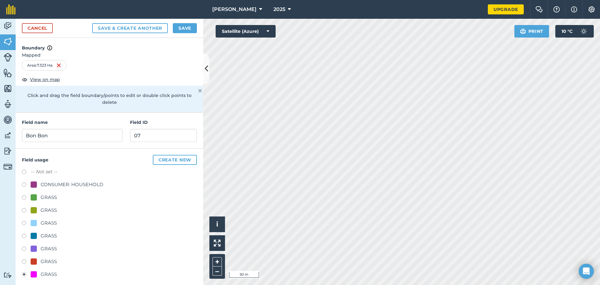
click at [197, 28] on div "Cancel Save & Create Another Save" at bounding box center [109, 28] width 187 height 19
click at [186, 29] on button "Save" at bounding box center [185, 28] width 24 height 10
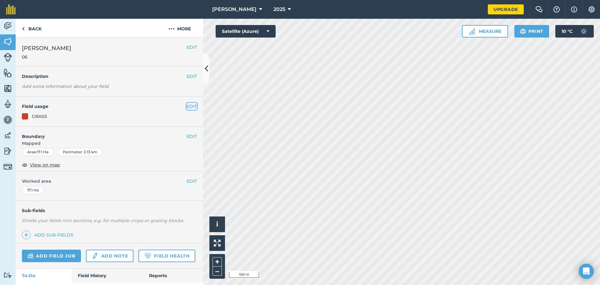
click at [187, 107] on button "EDIT" at bounding box center [191, 106] width 10 height 7
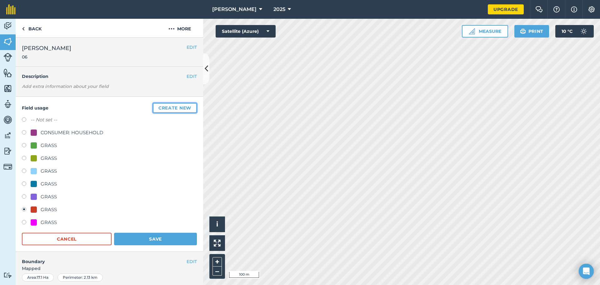
click at [181, 107] on button "Create new" at bounding box center [175, 108] width 44 height 10
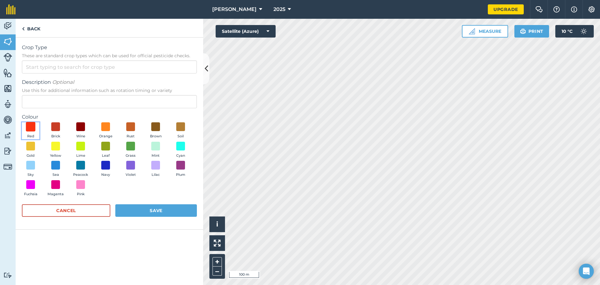
click at [33, 130] on span at bounding box center [31, 127] width 10 height 10
click at [163, 207] on button "Save" at bounding box center [156, 210] width 82 height 12
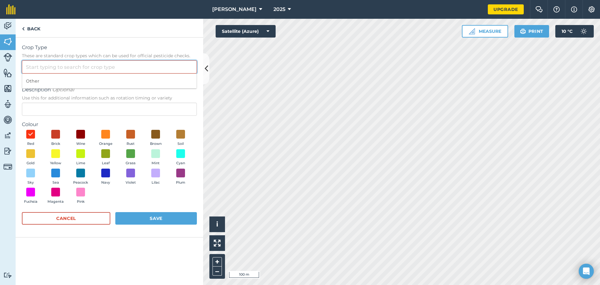
click at [144, 67] on input "Crop Type These are standard crop types which can be used for official pesticid…" at bounding box center [109, 66] width 175 height 13
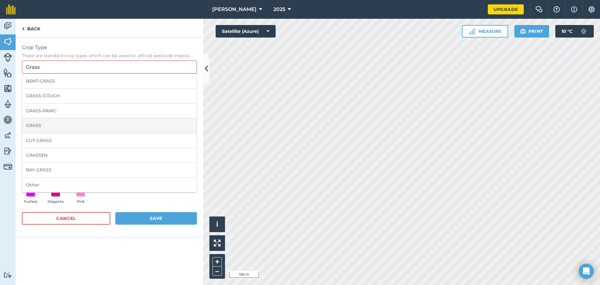
click at [57, 124] on li "GRASS" at bounding box center [109, 125] width 174 height 15
type input "GRASS"
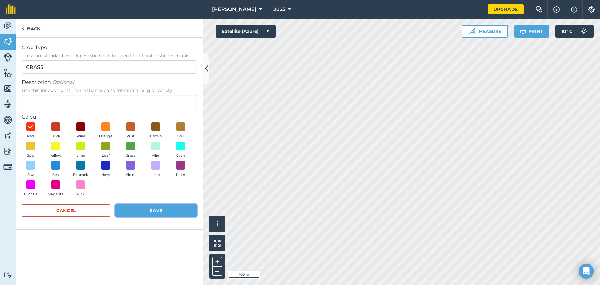
click at [168, 214] on button "Save" at bounding box center [156, 210] width 82 height 12
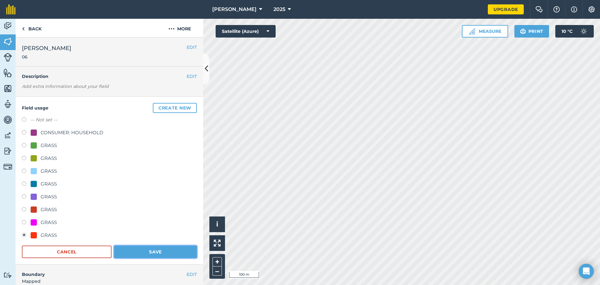
click at [169, 249] on button "Save" at bounding box center [155, 251] width 83 height 12
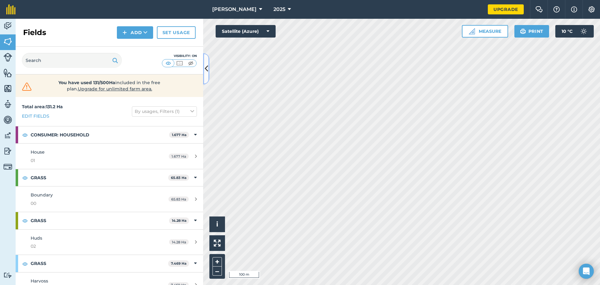
click at [206, 70] on icon at bounding box center [206, 68] width 3 height 11
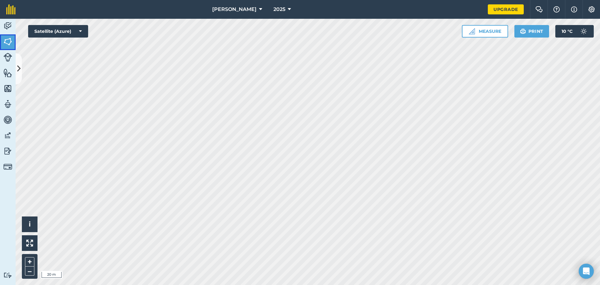
click at [2, 42] on link "Fields" at bounding box center [8, 42] width 16 height 16
click at [15, 65] on link "Livestock" at bounding box center [8, 58] width 16 height 16
click at [17, 67] on icon at bounding box center [18, 68] width 3 height 11
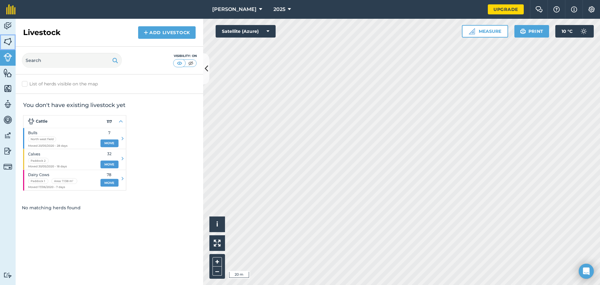
click at [6, 42] on img at bounding box center [7, 41] width 9 height 9
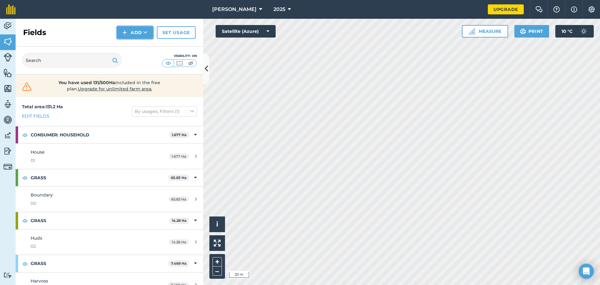
click at [131, 30] on button "Add" at bounding box center [135, 32] width 36 height 12
click at [133, 47] on link "Draw" at bounding box center [135, 47] width 34 height 14
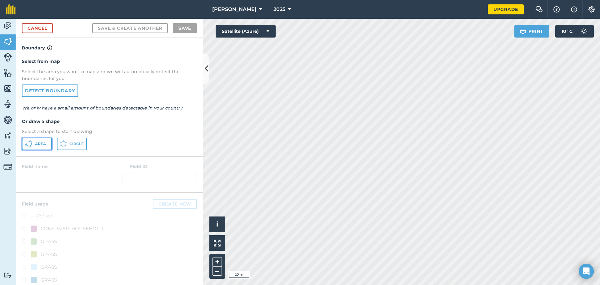
click at [44, 146] on button "Area" at bounding box center [37, 143] width 30 height 12
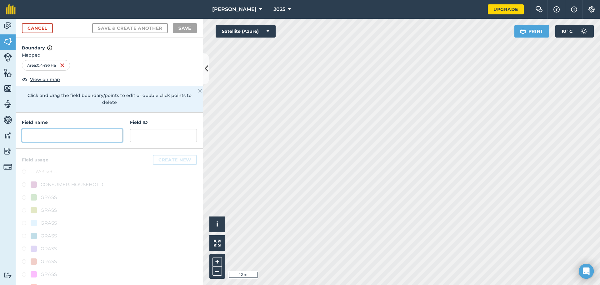
click at [47, 133] on input "text" at bounding box center [72, 135] width 101 height 13
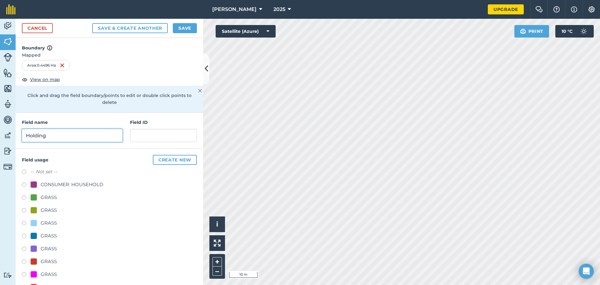
type input "Holding"
type input "08"
click at [153, 160] on button "Create new" at bounding box center [175, 160] width 44 height 10
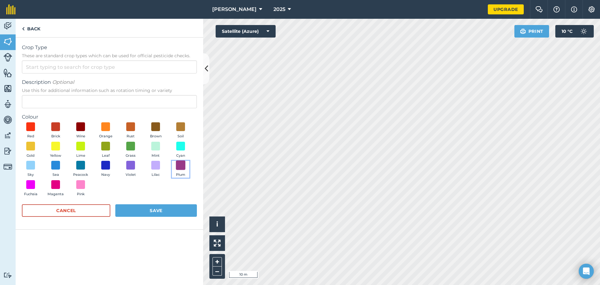
click at [184, 165] on span at bounding box center [181, 165] width 10 height 10
click at [103, 163] on span at bounding box center [106, 165] width 10 height 10
click at [128, 72] on input "Crop Type These are standard crop types which can be used for official pesticid…" at bounding box center [109, 66] width 175 height 13
type input "B"
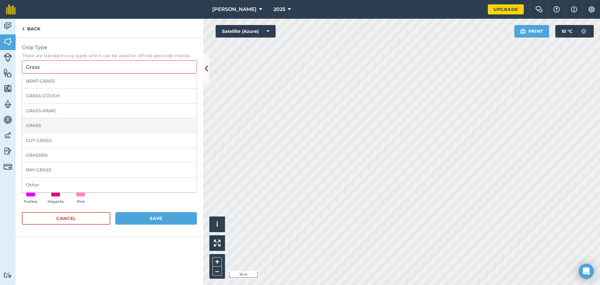
click at [83, 129] on li "GRASS" at bounding box center [109, 125] width 174 height 15
type input "GRASS"
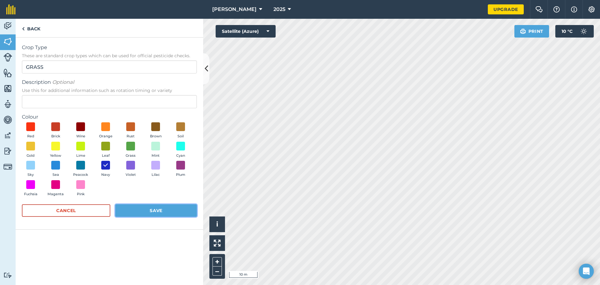
click at [152, 212] on button "Save" at bounding box center [156, 210] width 82 height 12
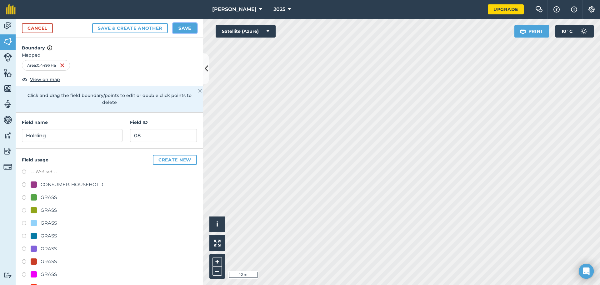
click at [178, 31] on button "Save" at bounding box center [185, 28] width 24 height 10
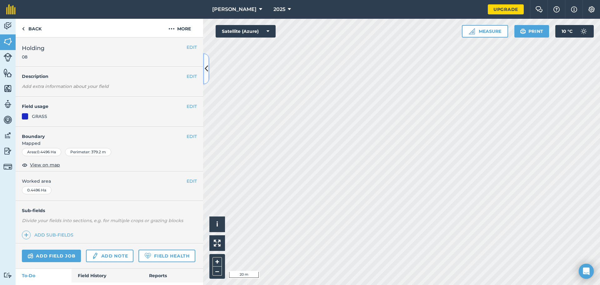
click at [203, 69] on button at bounding box center [206, 68] width 6 height 31
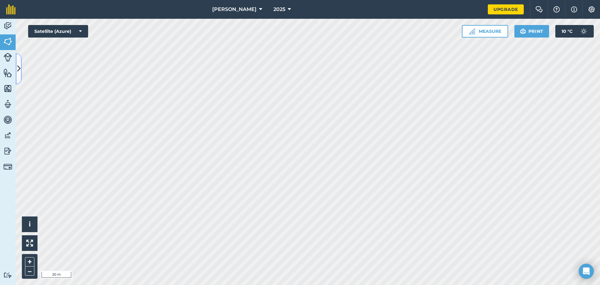
click at [19, 71] on icon at bounding box center [18, 68] width 3 height 11
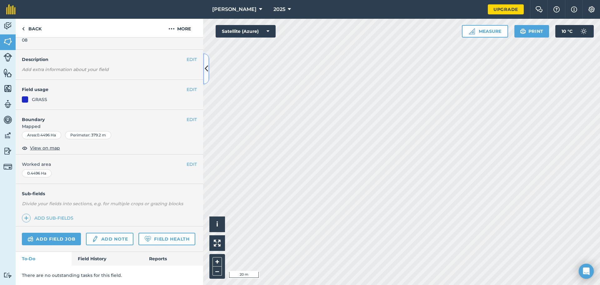
scroll to position [34, 0]
click at [35, 26] on link "Back" at bounding box center [32, 28] width 32 height 18
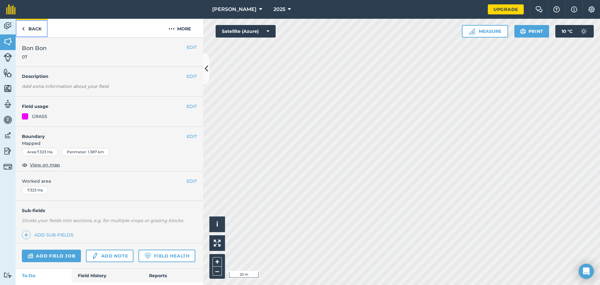
click at [37, 27] on link "Back" at bounding box center [32, 28] width 32 height 18
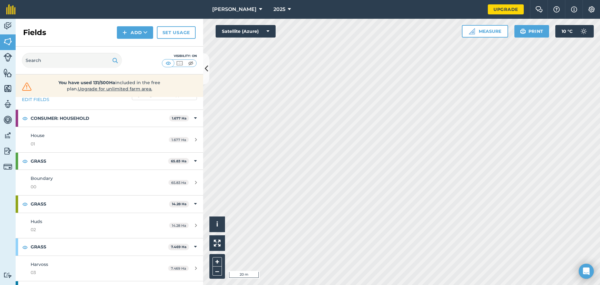
scroll to position [31, 0]
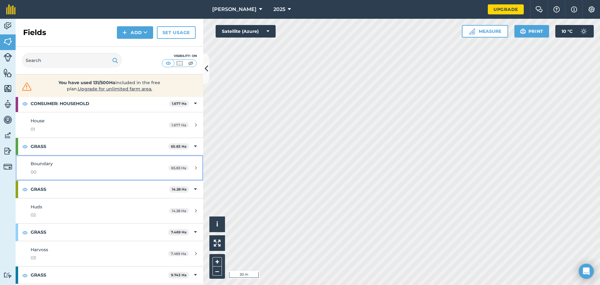
click at [47, 159] on link "Boundary 00 65.83 Ha" at bounding box center [109, 167] width 187 height 25
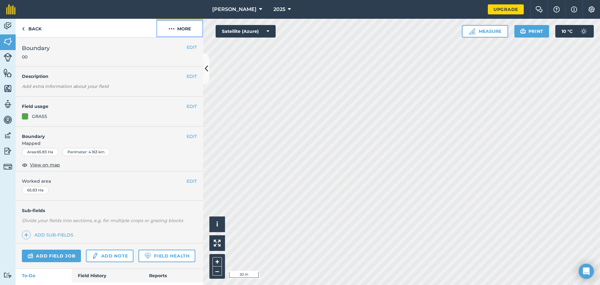
click at [177, 24] on button "More" at bounding box center [179, 28] width 47 height 18
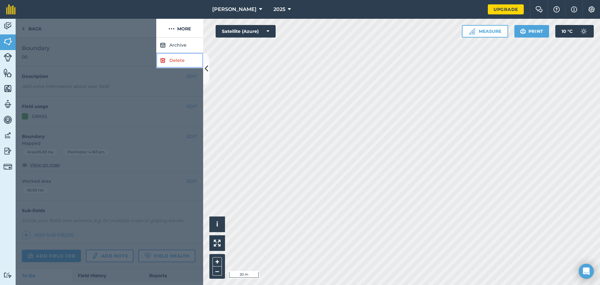
click at [179, 63] on link "Delete" at bounding box center [179, 60] width 47 height 15
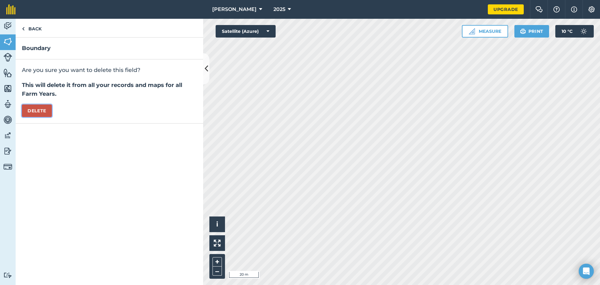
click at [50, 114] on button "Delete" at bounding box center [37, 110] width 30 height 12
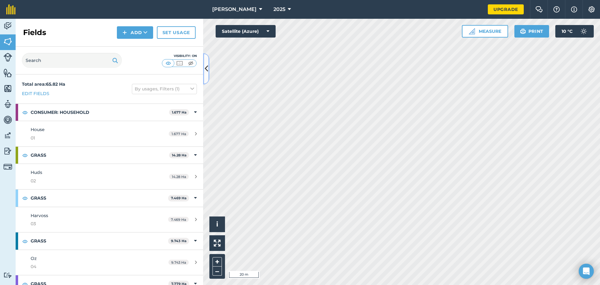
click at [205, 69] on icon at bounding box center [206, 68] width 3 height 11
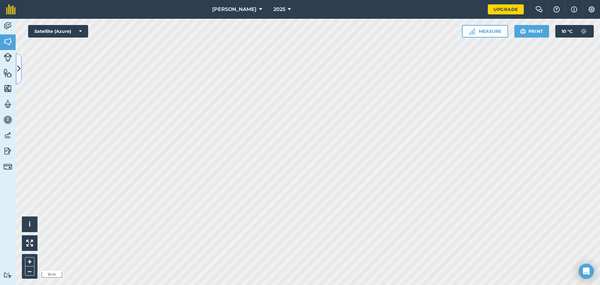
click at [22, 69] on button at bounding box center [19, 68] width 6 height 31
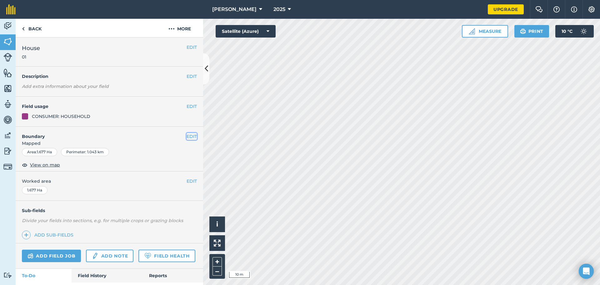
click at [187, 138] on button "EDIT" at bounding box center [191, 136] width 10 height 7
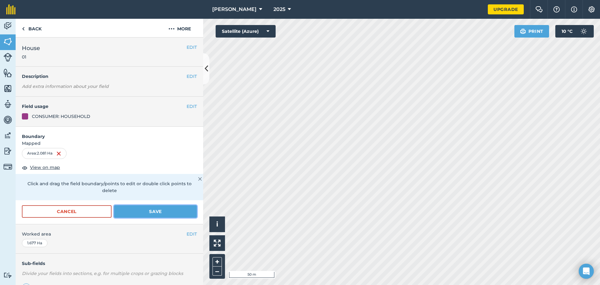
click at [150, 213] on button "Save" at bounding box center [155, 211] width 83 height 12
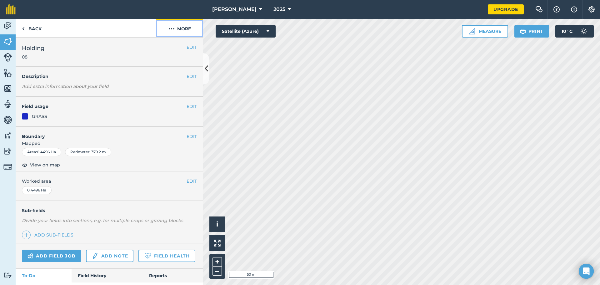
click at [182, 30] on button "More" at bounding box center [179, 28] width 47 height 18
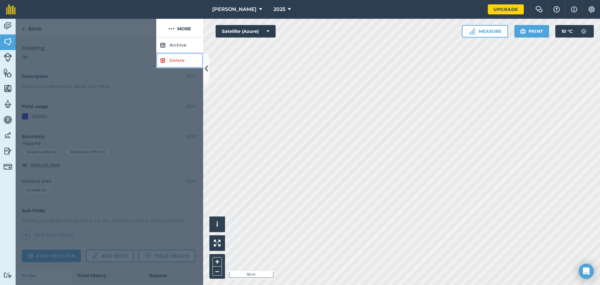
click at [182, 58] on link "Delete" at bounding box center [179, 60] width 47 height 15
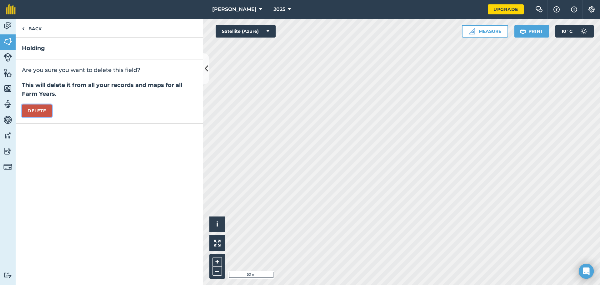
click at [51, 112] on button "Delete" at bounding box center [37, 110] width 30 height 12
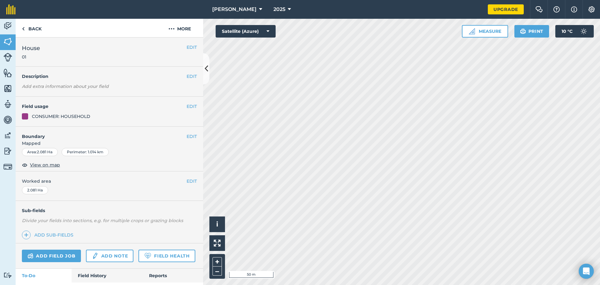
click at [193, 137] on div "EDIT Boundary Mapped Area : 2.081 Ha Perimeter : 1.014 km View on map" at bounding box center [109, 149] width 187 height 45
click at [190, 137] on button "EDIT" at bounding box center [191, 136] width 10 height 7
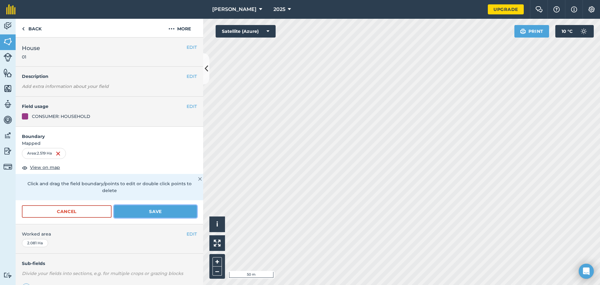
click at [168, 213] on button "Save" at bounding box center [155, 211] width 83 height 12
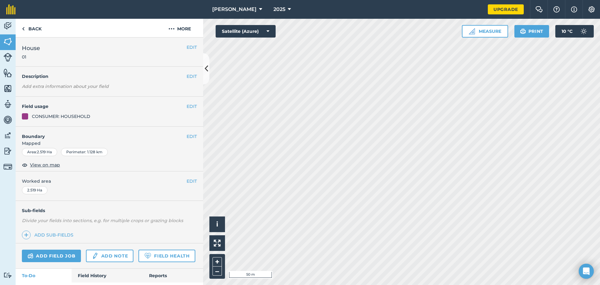
click at [201, 147] on div "Activity Fields Livestock Features Maps Team Vehicles Data Reporting Billing Tu…" at bounding box center [300, 152] width 600 height 266
drag, startPoint x: 46, startPoint y: 151, endPoint x: 164, endPoint y: 153, distance: 118.1
click at [164, 153] on div "Area : 17.1 Ha Perimeter : 2.13 km" at bounding box center [109, 152] width 175 height 8
click at [191, 136] on button "EDIT" at bounding box center [191, 136] width 10 height 7
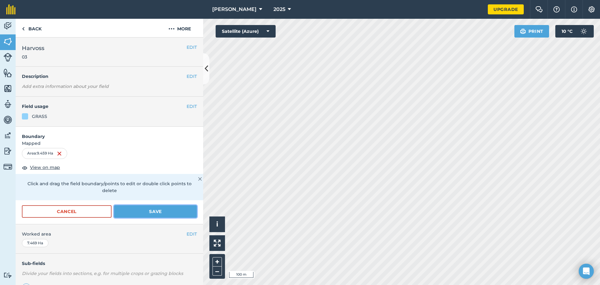
click at [153, 215] on button "Save" at bounding box center [155, 211] width 83 height 12
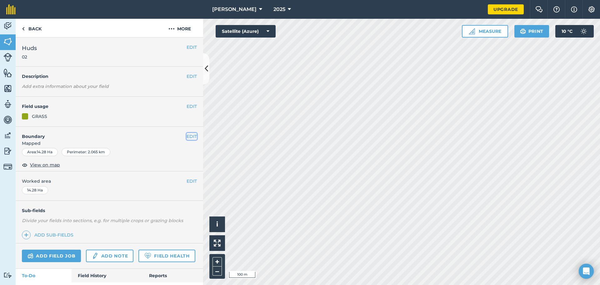
click at [188, 136] on button "EDIT" at bounding box center [191, 136] width 10 height 7
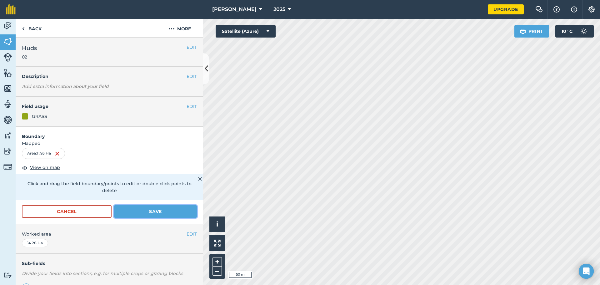
click at [160, 208] on button "Save" at bounding box center [155, 211] width 83 height 12
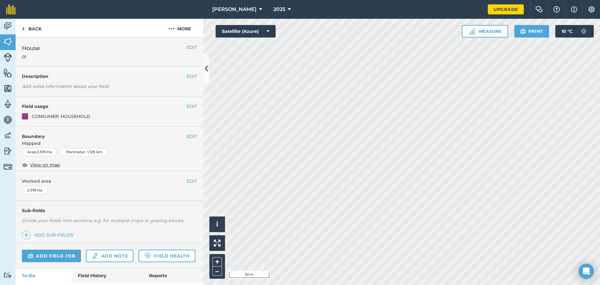
click at [413, 0] on html "Tybrynn Maes 2025 Upgrade Farm Chat Help Info Settings Map printing is not avai…" at bounding box center [300, 142] width 600 height 285
click at [41, 30] on link "Back" at bounding box center [32, 28] width 32 height 18
click at [6, 74] on img at bounding box center [7, 72] width 9 height 9
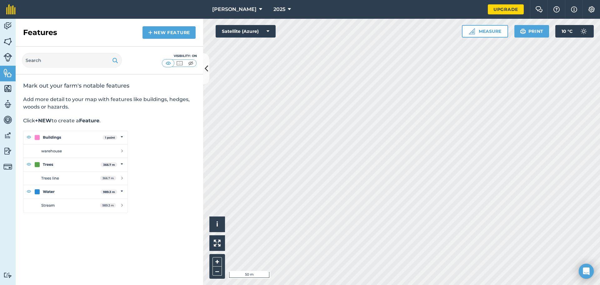
click at [48, 137] on img at bounding box center [75, 172] width 105 height 82
click at [155, 29] on link "New feature" at bounding box center [168, 32] width 53 height 12
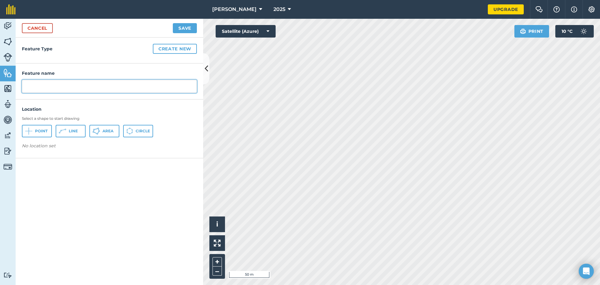
click at [72, 86] on input "text" at bounding box center [109, 86] width 175 height 13
type input "Shed"
click at [108, 130] on span "Area" at bounding box center [107, 130] width 11 height 5
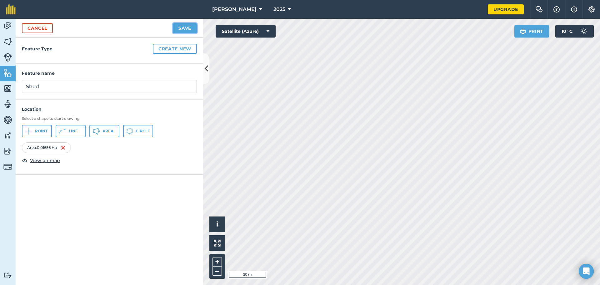
click at [185, 27] on button "Save" at bounding box center [185, 28] width 24 height 10
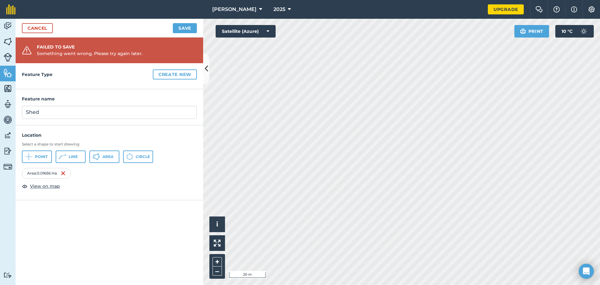
click at [104, 74] on h4 "Feature Type Create new" at bounding box center [109, 74] width 175 height 10
click at [127, 47] on div "Failed to save" at bounding box center [90, 47] width 106 height 6
click at [186, 29] on button "Save" at bounding box center [185, 28] width 24 height 10
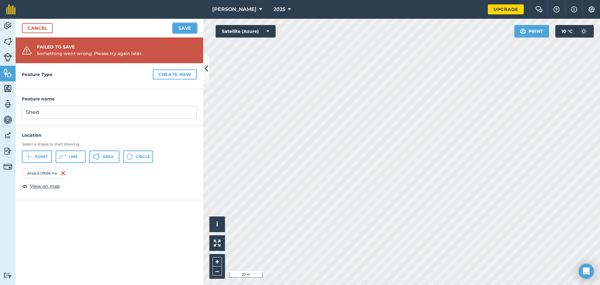
click at [186, 29] on button "Save" at bounding box center [185, 28] width 24 height 10
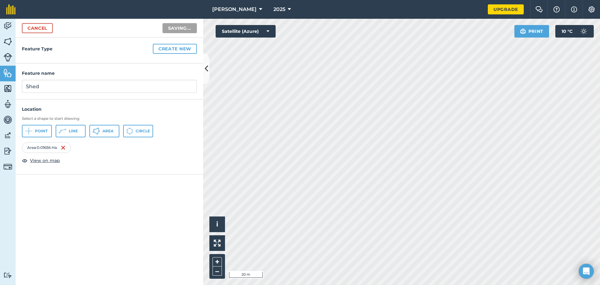
click at [186, 29] on button "Saving..." at bounding box center [179, 28] width 34 height 10
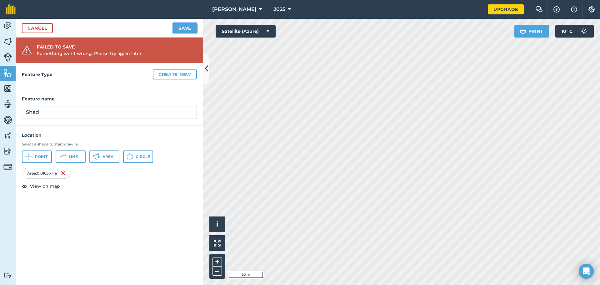
click at [186, 29] on button "Save" at bounding box center [185, 28] width 24 height 10
click at [171, 75] on button "Create new" at bounding box center [175, 74] width 44 height 10
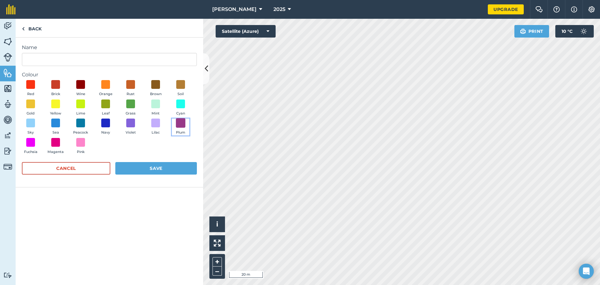
click at [184, 126] on span at bounding box center [181, 123] width 10 height 10
click at [63, 124] on button "Sea" at bounding box center [55, 126] width 17 height 17
click at [155, 168] on button "Save" at bounding box center [156, 168] width 82 height 12
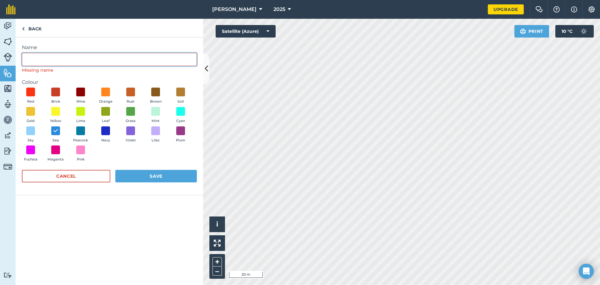
click at [82, 63] on input "Name" at bounding box center [109, 59] width 175 height 13
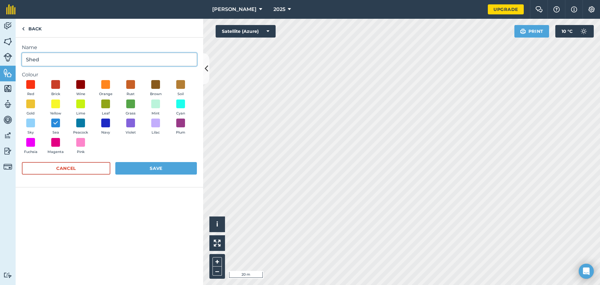
type input "Shed"
click at [151, 158] on form "Name Shed Colour Red Brick Wine Orange Rust Brown Soil Gold Yellow Lime Leaf Gr…" at bounding box center [109, 112] width 175 height 137
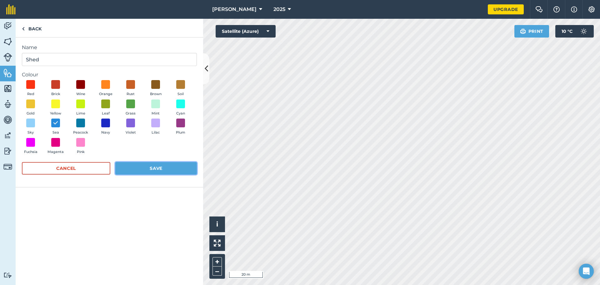
click at [150, 170] on button "Save" at bounding box center [156, 168] width 82 height 12
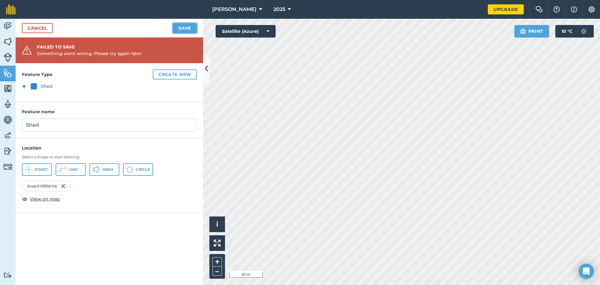
click at [185, 28] on button "Save" at bounding box center [185, 28] width 24 height 10
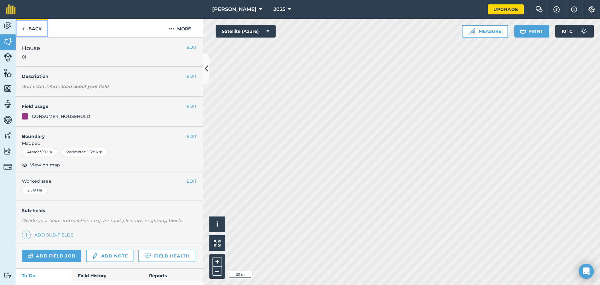
click at [32, 30] on link "Back" at bounding box center [32, 28] width 32 height 18
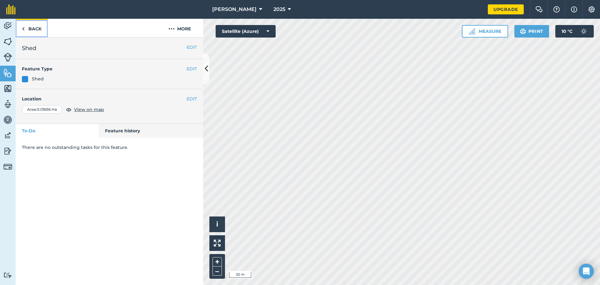
click at [40, 28] on link "Back" at bounding box center [32, 28] width 32 height 18
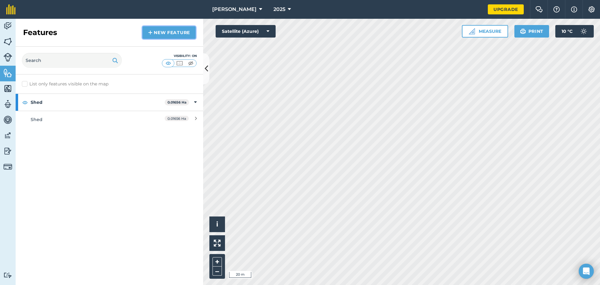
click at [184, 29] on link "New feature" at bounding box center [168, 32] width 53 height 12
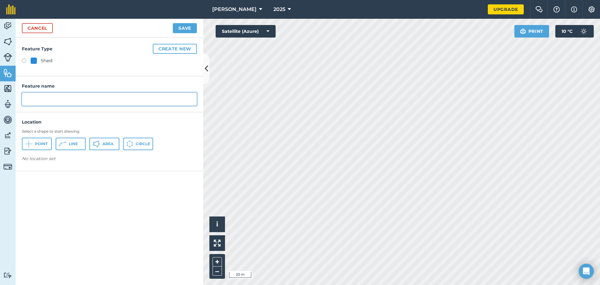
click at [77, 104] on input "text" at bounding box center [109, 98] width 175 height 13
type input "House"
click at [102, 142] on button "Area" at bounding box center [104, 143] width 30 height 12
click at [176, 211] on div "Activity Fields Livestock Features Maps Team Vehicles Data Reporting Billing Tu…" at bounding box center [300, 152] width 600 height 266
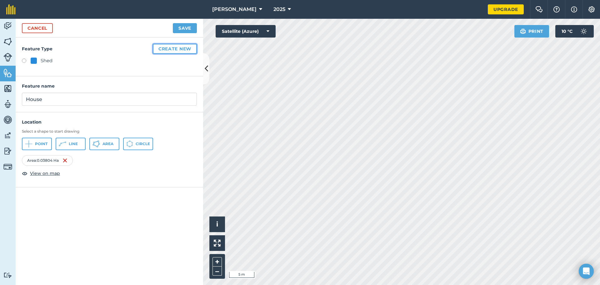
click at [176, 50] on button "Create new" at bounding box center [175, 49] width 44 height 10
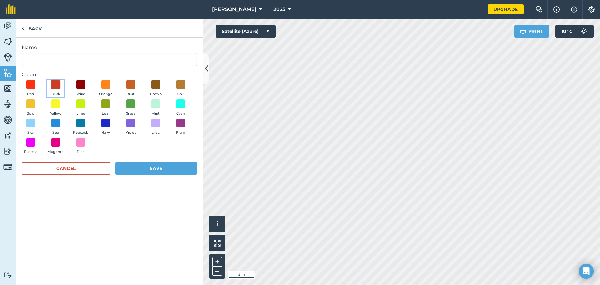
click at [58, 87] on span at bounding box center [56, 85] width 10 height 10
click at [129, 121] on span at bounding box center [131, 123] width 10 height 10
click at [110, 108] on button "Leaf" at bounding box center [105, 107] width 17 height 17
click at [59, 107] on span at bounding box center [56, 104] width 10 height 10
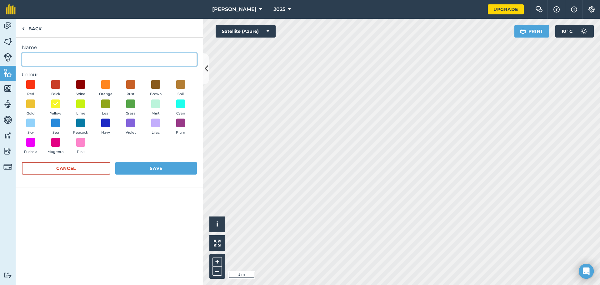
click at [93, 60] on input "Name" at bounding box center [109, 59] width 175 height 13
type input "House"
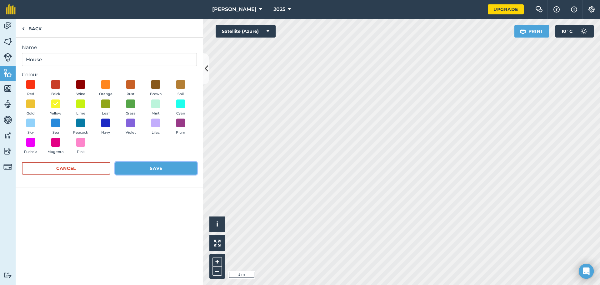
click at [124, 169] on button "Save" at bounding box center [156, 168] width 82 height 12
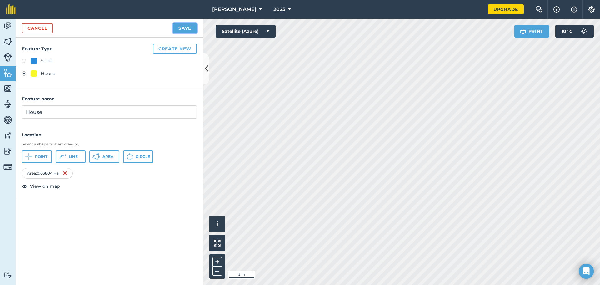
click at [178, 29] on button "Save" at bounding box center [185, 28] width 24 height 10
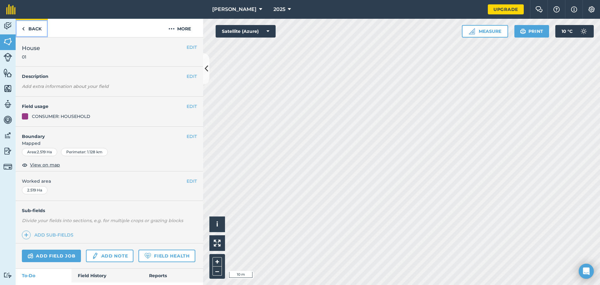
click at [37, 27] on link "Back" at bounding box center [32, 28] width 32 height 18
click at [24, 30] on img at bounding box center [23, 28] width 3 height 7
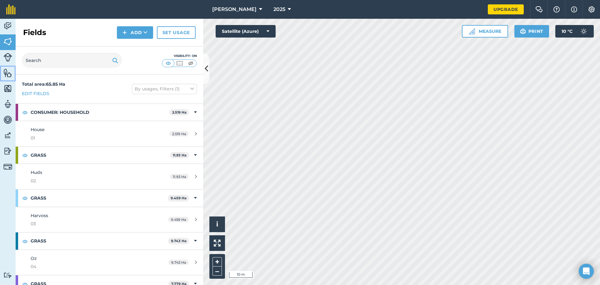
click at [5, 74] on img at bounding box center [7, 72] width 9 height 9
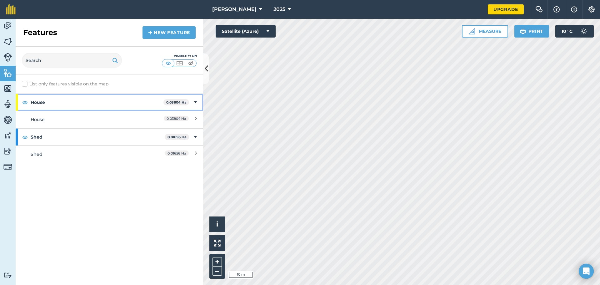
click at [101, 104] on strong "House" at bounding box center [97, 102] width 133 height 17
click at [198, 101] on div "House 0.03804 Ha" at bounding box center [109, 102] width 187 height 17
click at [151, 121] on div "0.03804 Ha" at bounding box center [168, 119] width 55 height 7
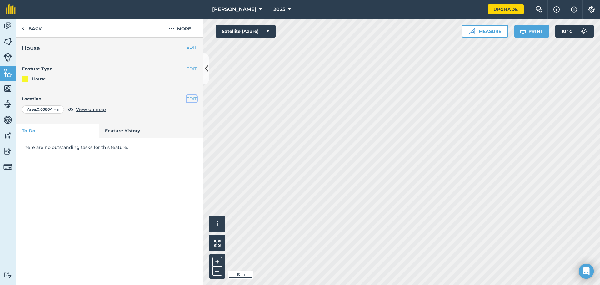
click at [191, 100] on button "EDIT" at bounding box center [191, 98] width 10 height 7
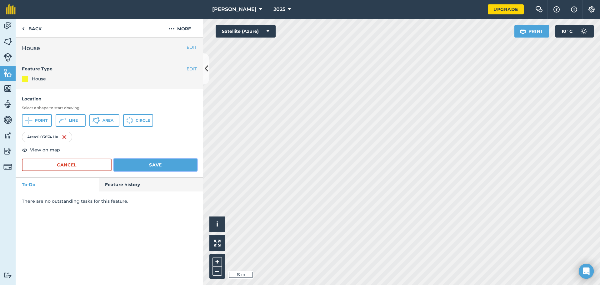
click at [157, 162] on button "Save" at bounding box center [155, 164] width 83 height 12
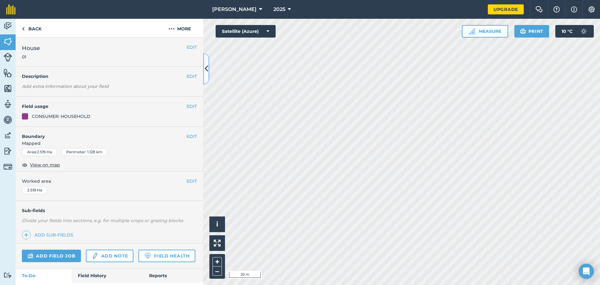
click at [207, 69] on icon at bounding box center [206, 68] width 3 height 11
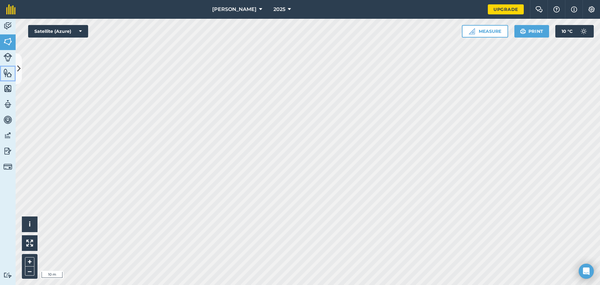
drag, startPoint x: 9, startPoint y: 71, endPoint x: 16, endPoint y: 73, distance: 7.7
click at [9, 72] on img at bounding box center [7, 72] width 9 height 9
click at [20, 71] on icon at bounding box center [18, 68] width 3 height 11
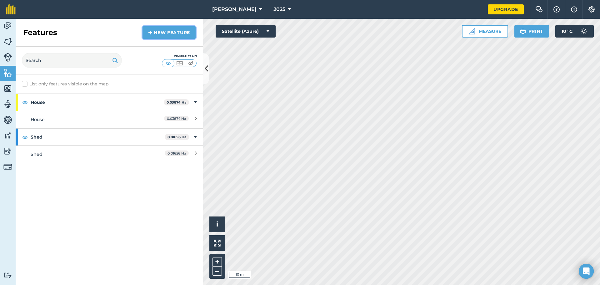
click at [149, 33] on img at bounding box center [150, 32] width 4 height 7
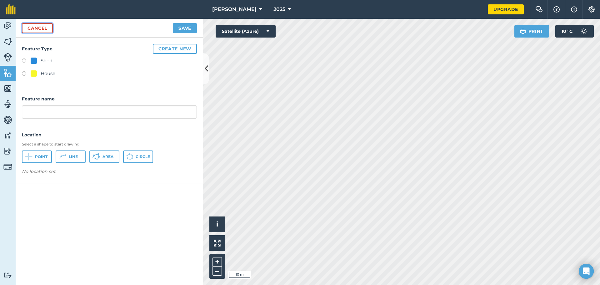
click at [39, 25] on link "Cancel" at bounding box center [37, 28] width 31 height 10
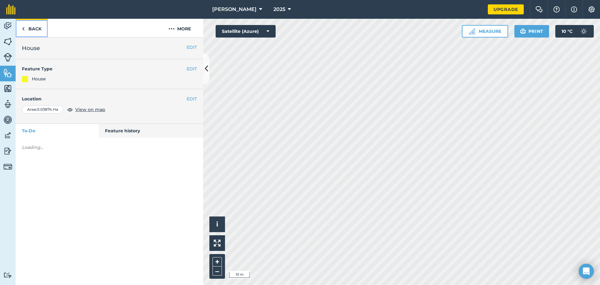
click at [42, 25] on link "Back" at bounding box center [32, 28] width 32 height 18
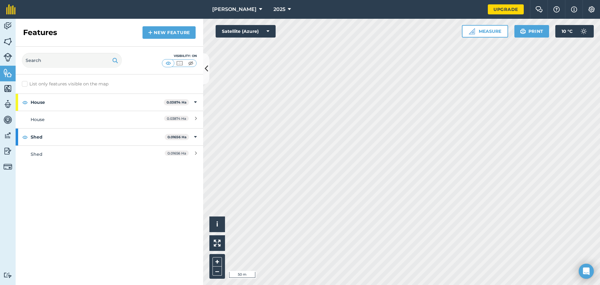
click at [284, 0] on html "Tybrynn Maes 2025 Upgrade Farm Chat Help Info Settings Map printing is not avai…" at bounding box center [300, 142] width 600 height 285
click at [282, 0] on html "Tybrynn Maes 2025 Upgrade Farm Chat Help Info Settings Map printing is not avai…" at bounding box center [300, 142] width 600 height 285
click at [206, 71] on icon at bounding box center [206, 68] width 3 height 11
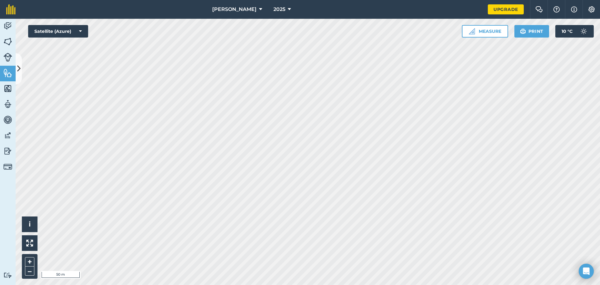
click at [203, 0] on html "Tybrynn Maes 2025 Upgrade Farm Chat Help Info Settings Map printing is not avai…" at bounding box center [300, 142] width 600 height 285
